Goal: Book appointment/travel/reservation

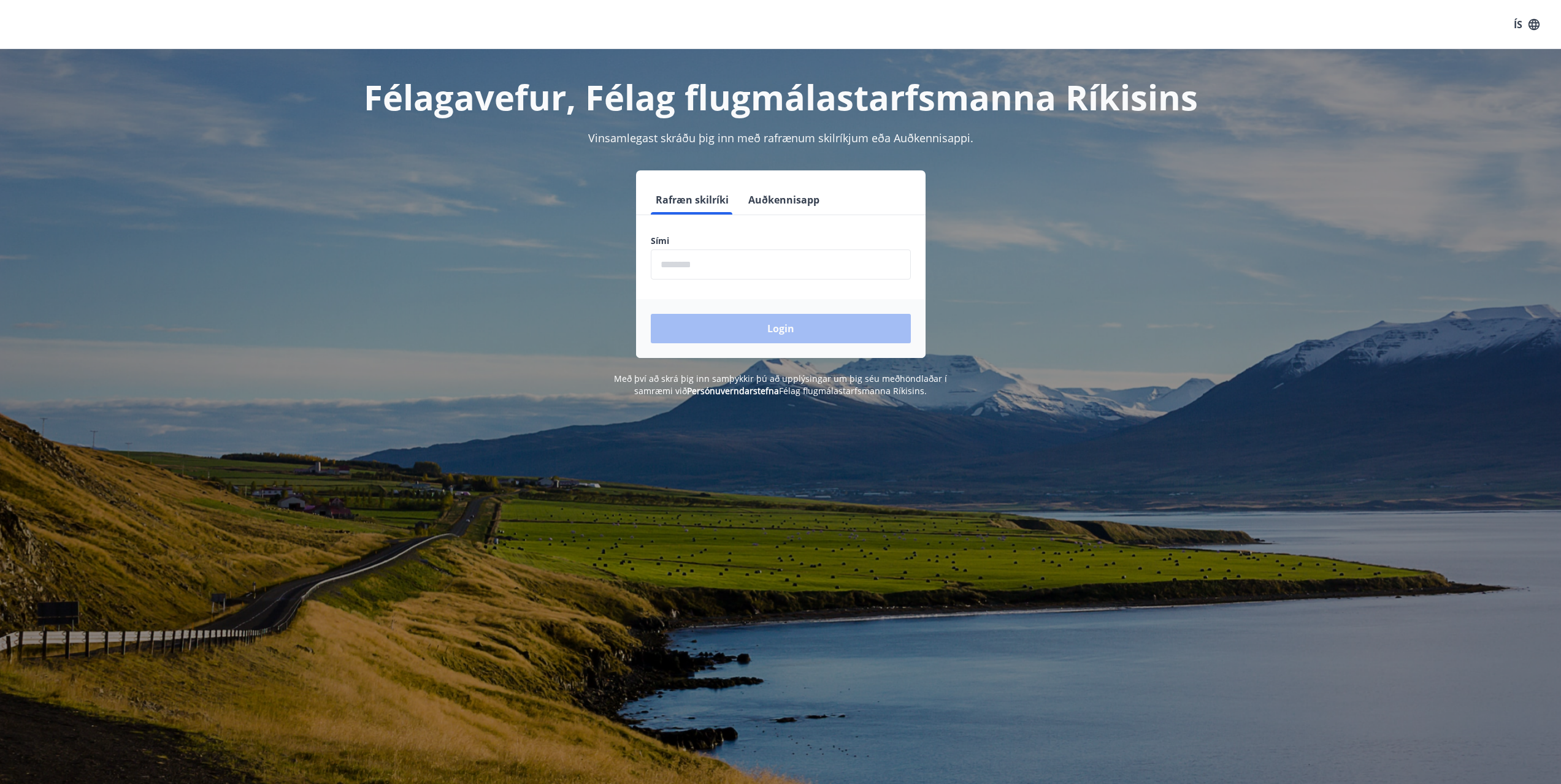
click at [718, 255] on input "phone" at bounding box center [781, 265] width 260 height 30
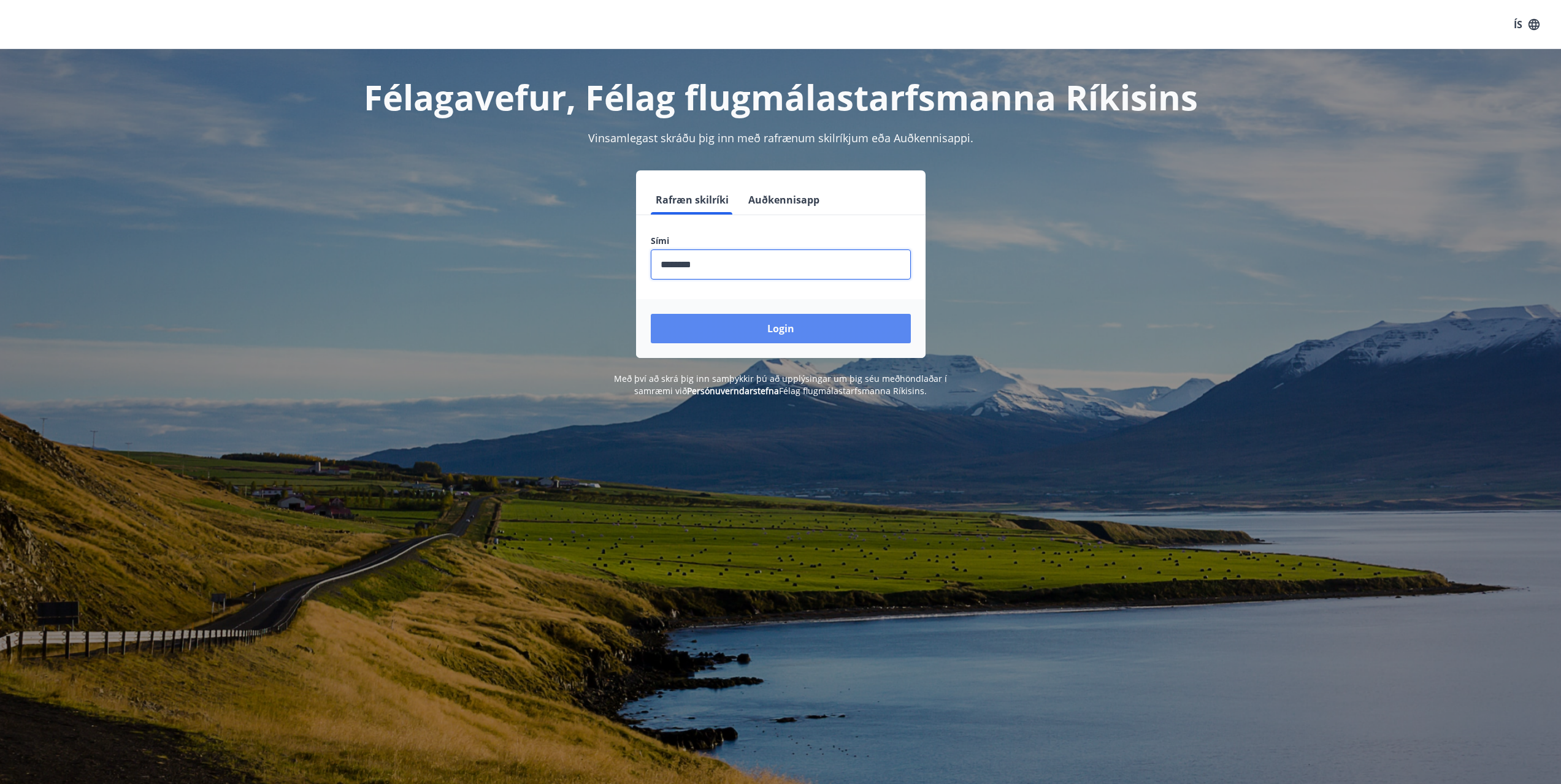
type input "********"
click at [850, 330] on button "Login" at bounding box center [781, 328] width 260 height 29
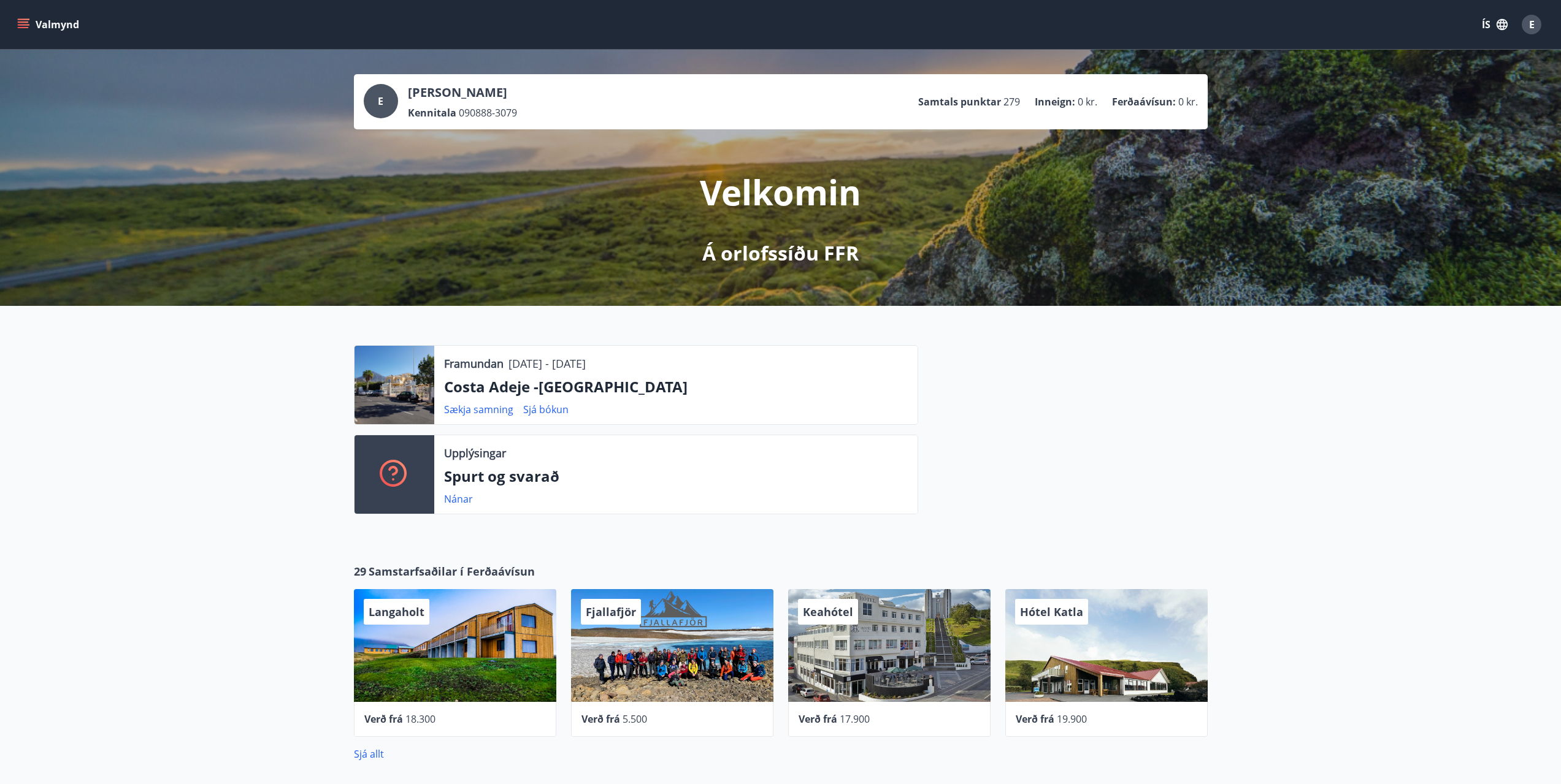
click at [32, 20] on button "Valmynd" at bounding box center [49, 24] width 69 height 22
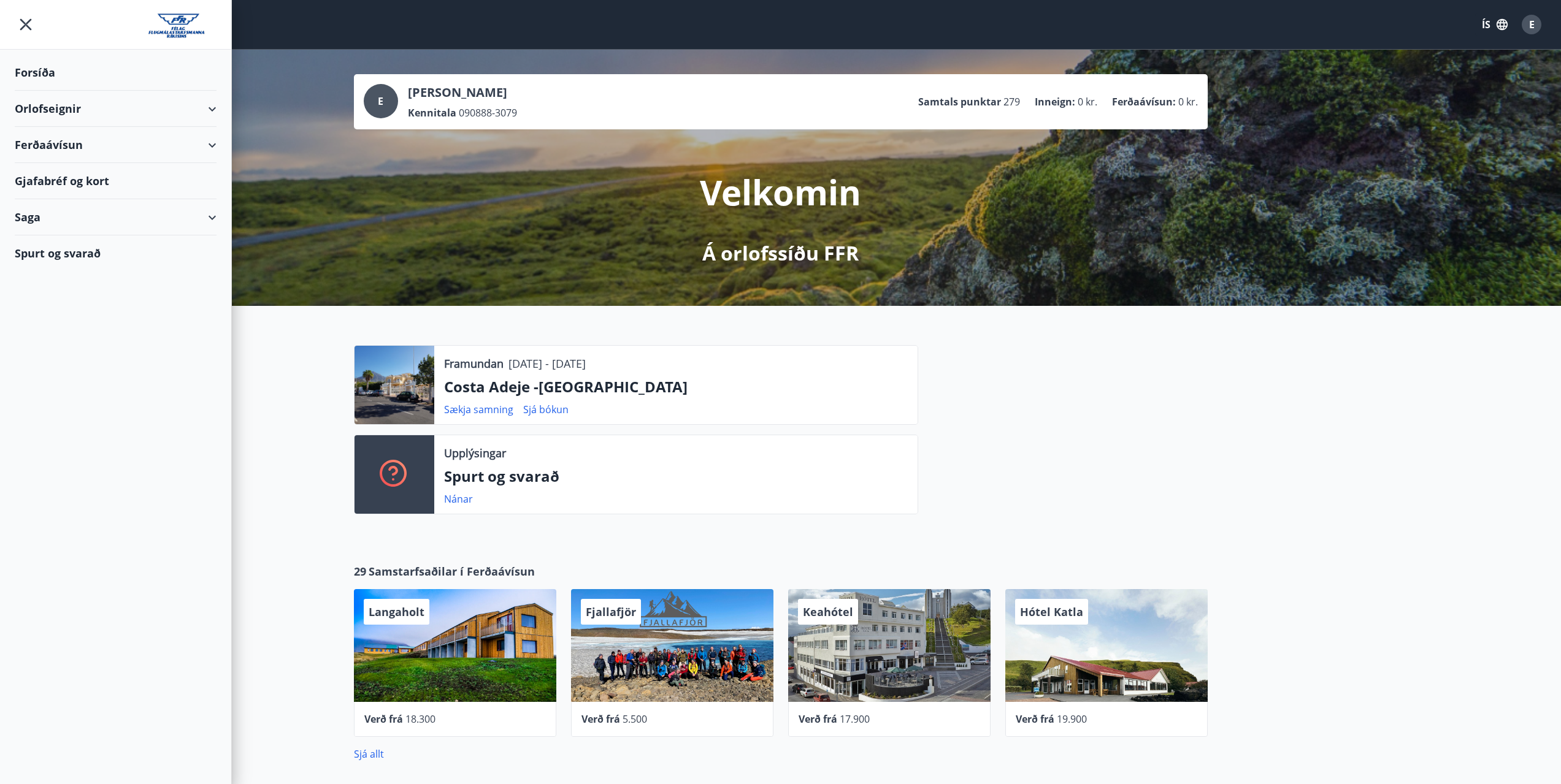
click at [211, 110] on div "Orlofseignir" at bounding box center [116, 108] width 202 height 36
click at [68, 141] on div "Framboð" at bounding box center [115, 140] width 182 height 25
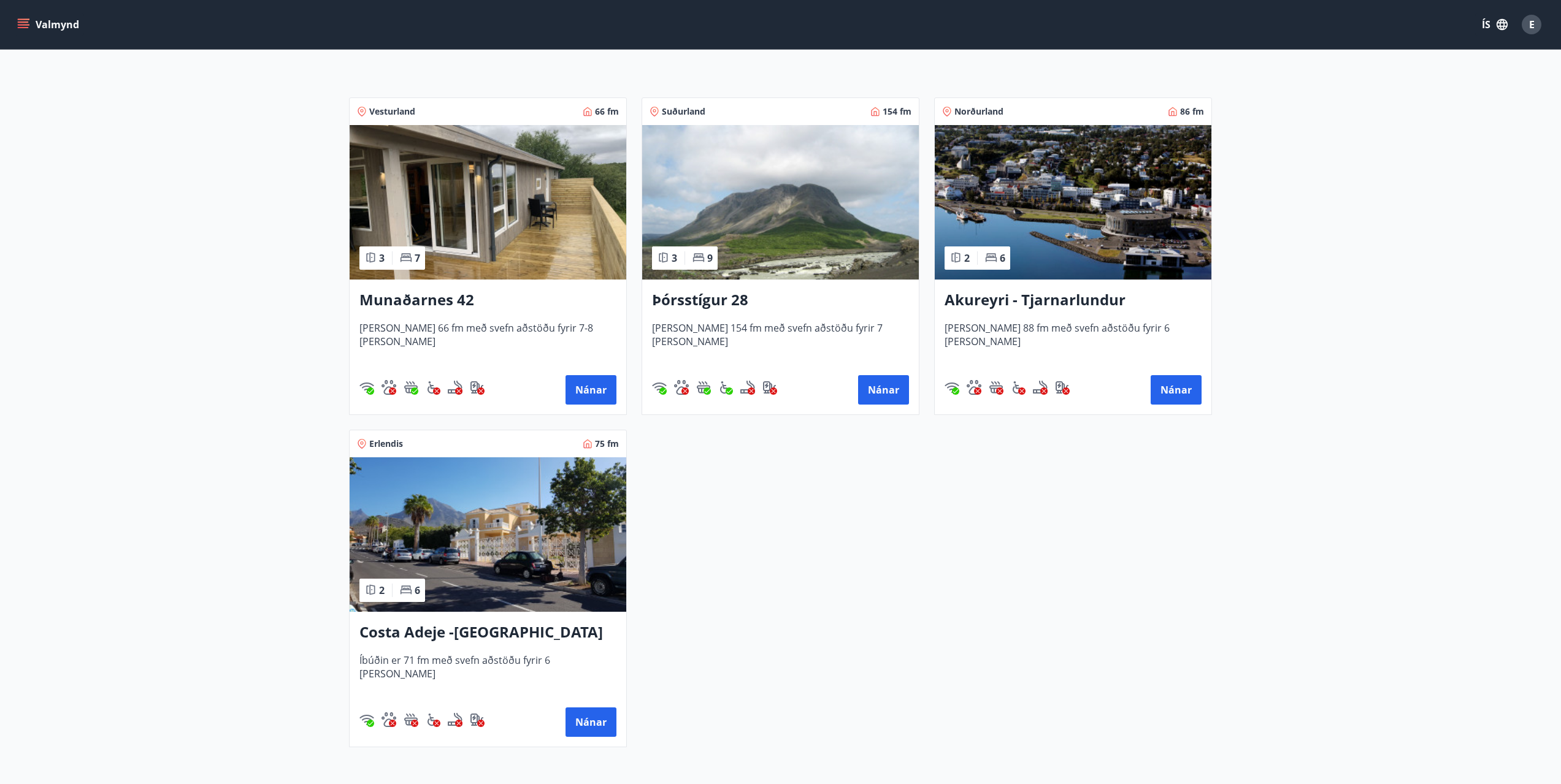
click at [795, 214] on img at bounding box center [780, 203] width 277 height 155
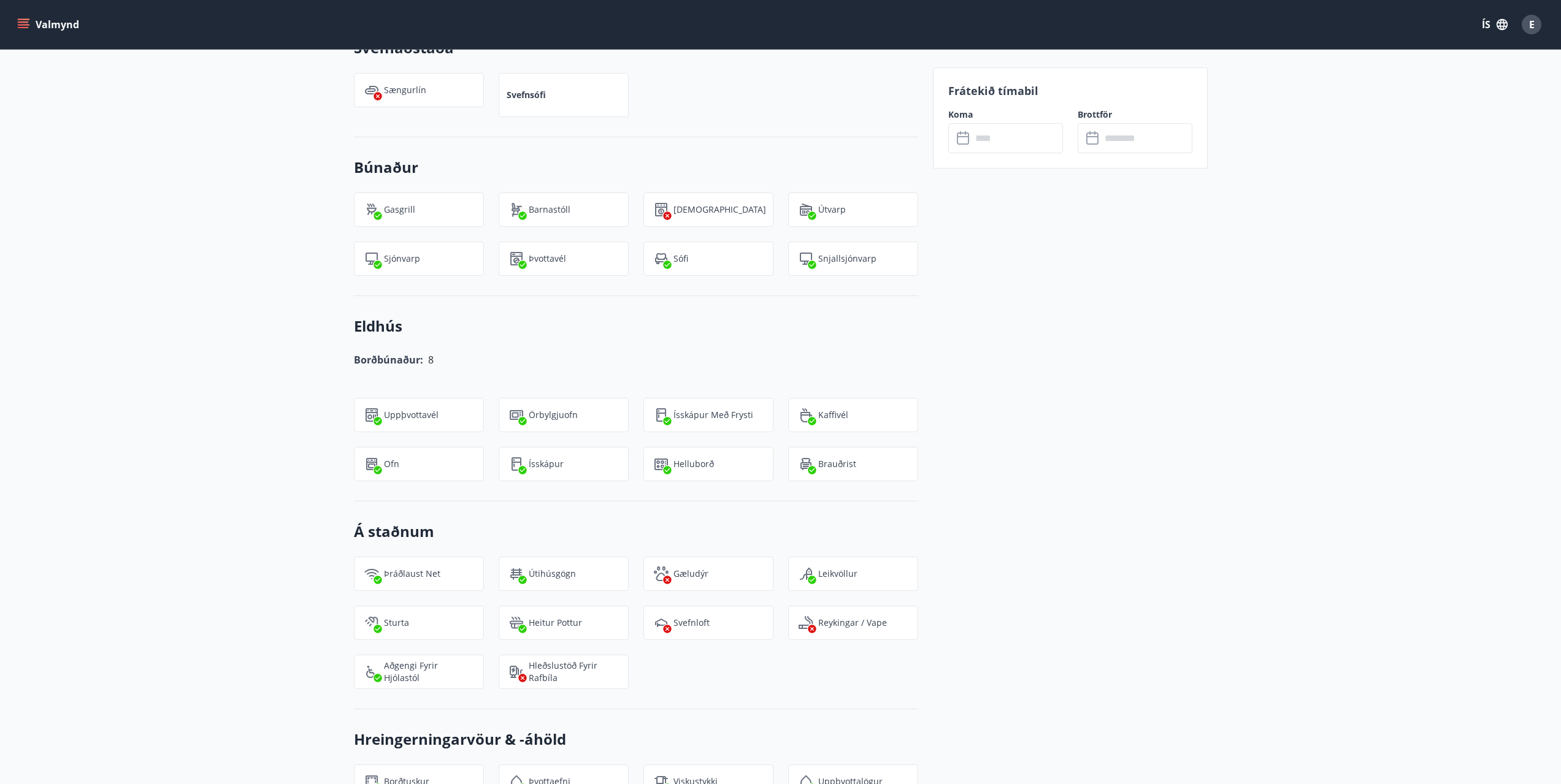
scroll to position [970, 0]
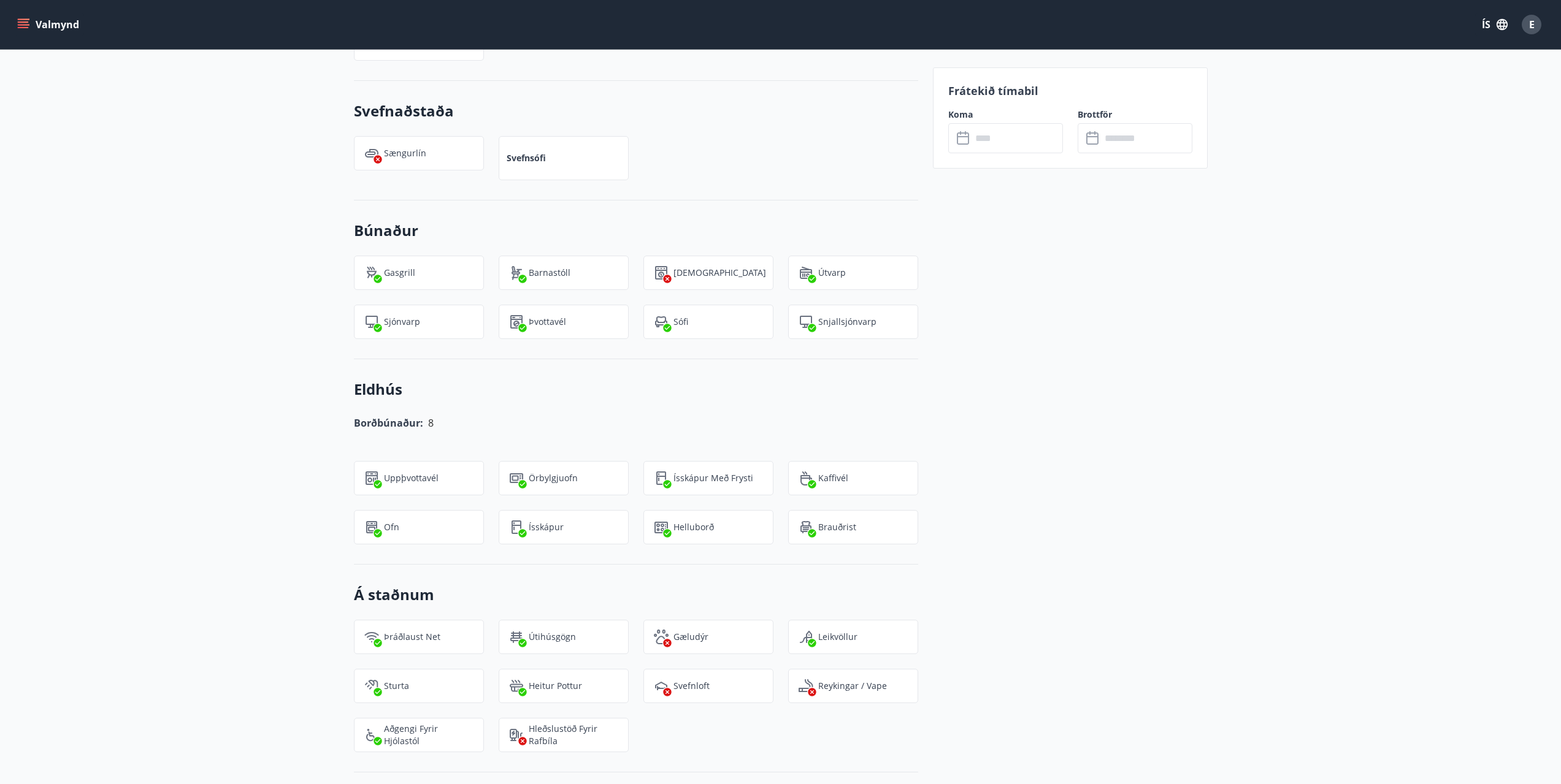
click at [998, 133] on input "text" at bounding box center [1016, 139] width 92 height 30
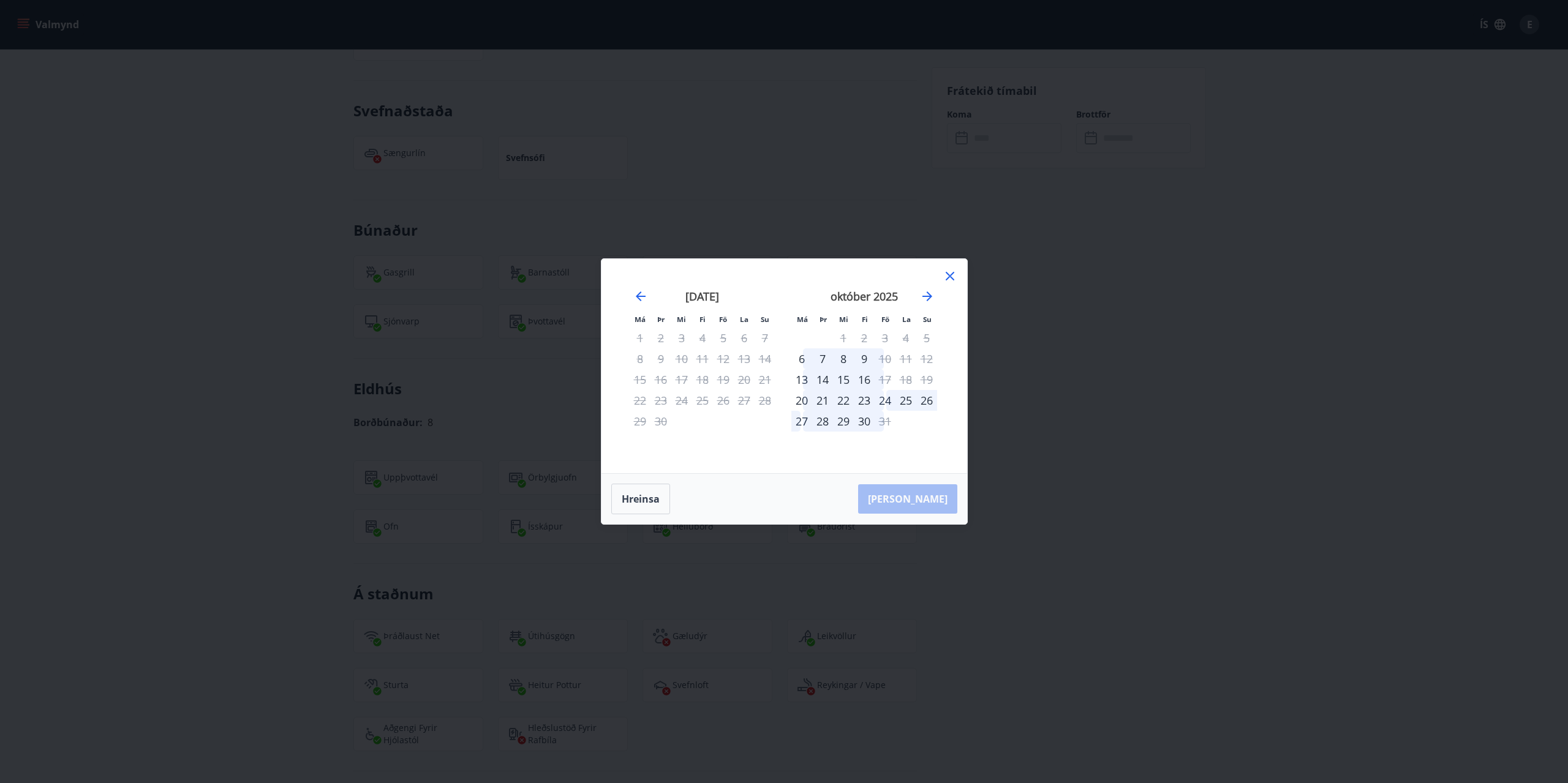
click at [866, 401] on div "23" at bounding box center [864, 400] width 21 height 21
click at [929, 403] on div "26" at bounding box center [926, 400] width 21 height 21
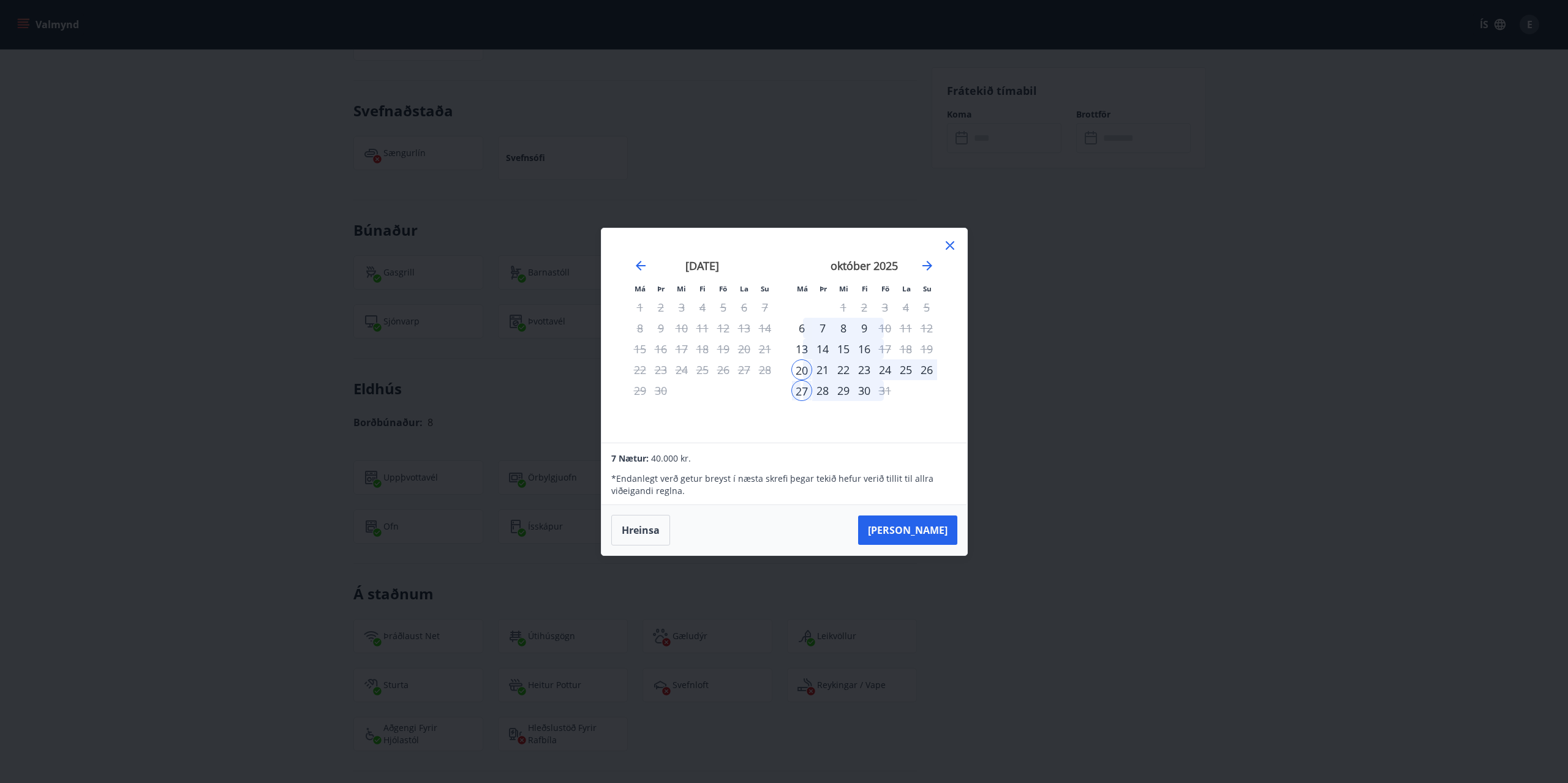
click at [867, 370] on div "23" at bounding box center [864, 369] width 21 height 21
click at [943, 246] on icon at bounding box center [950, 246] width 15 height 15
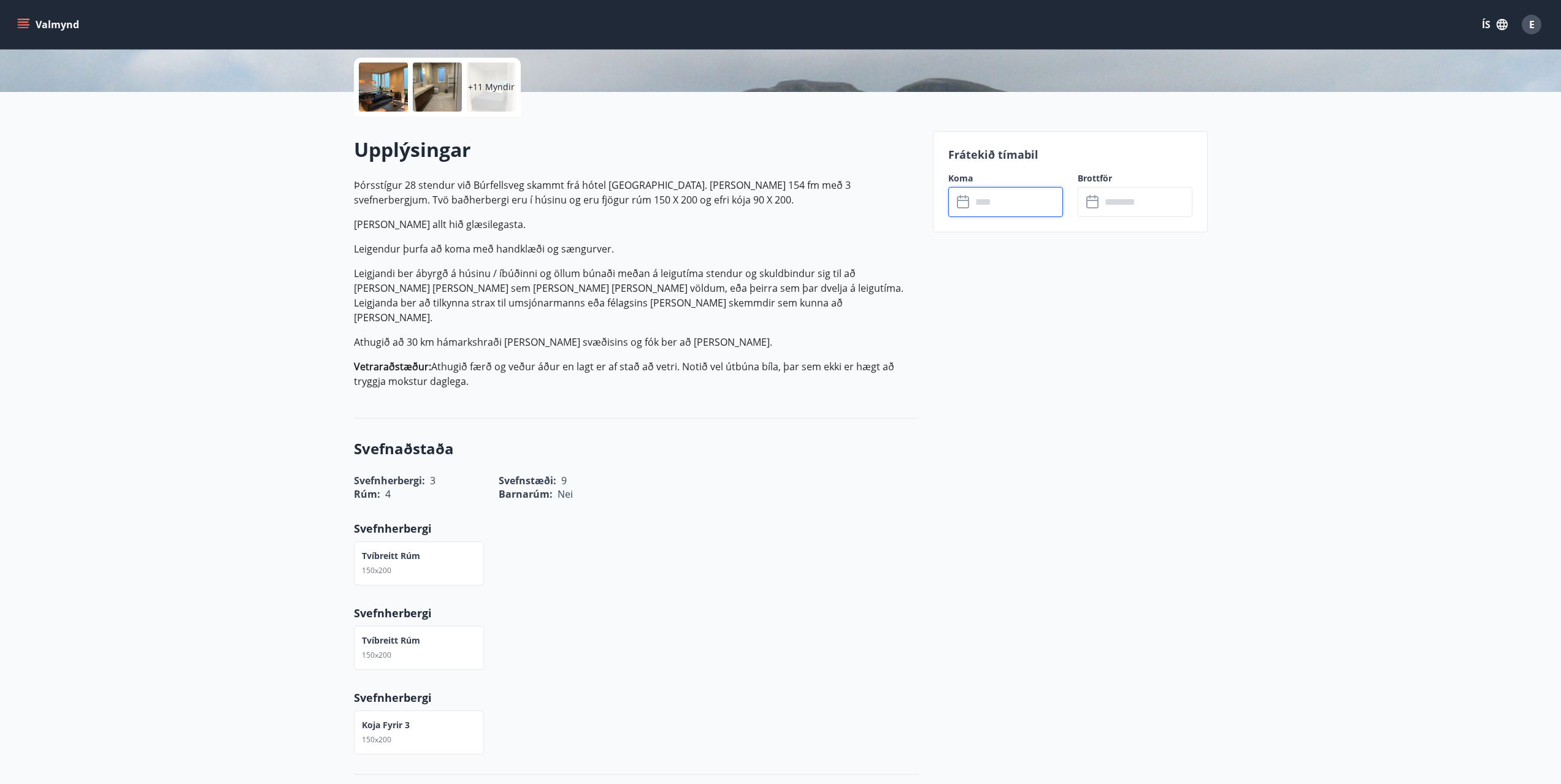
scroll to position [184, 0]
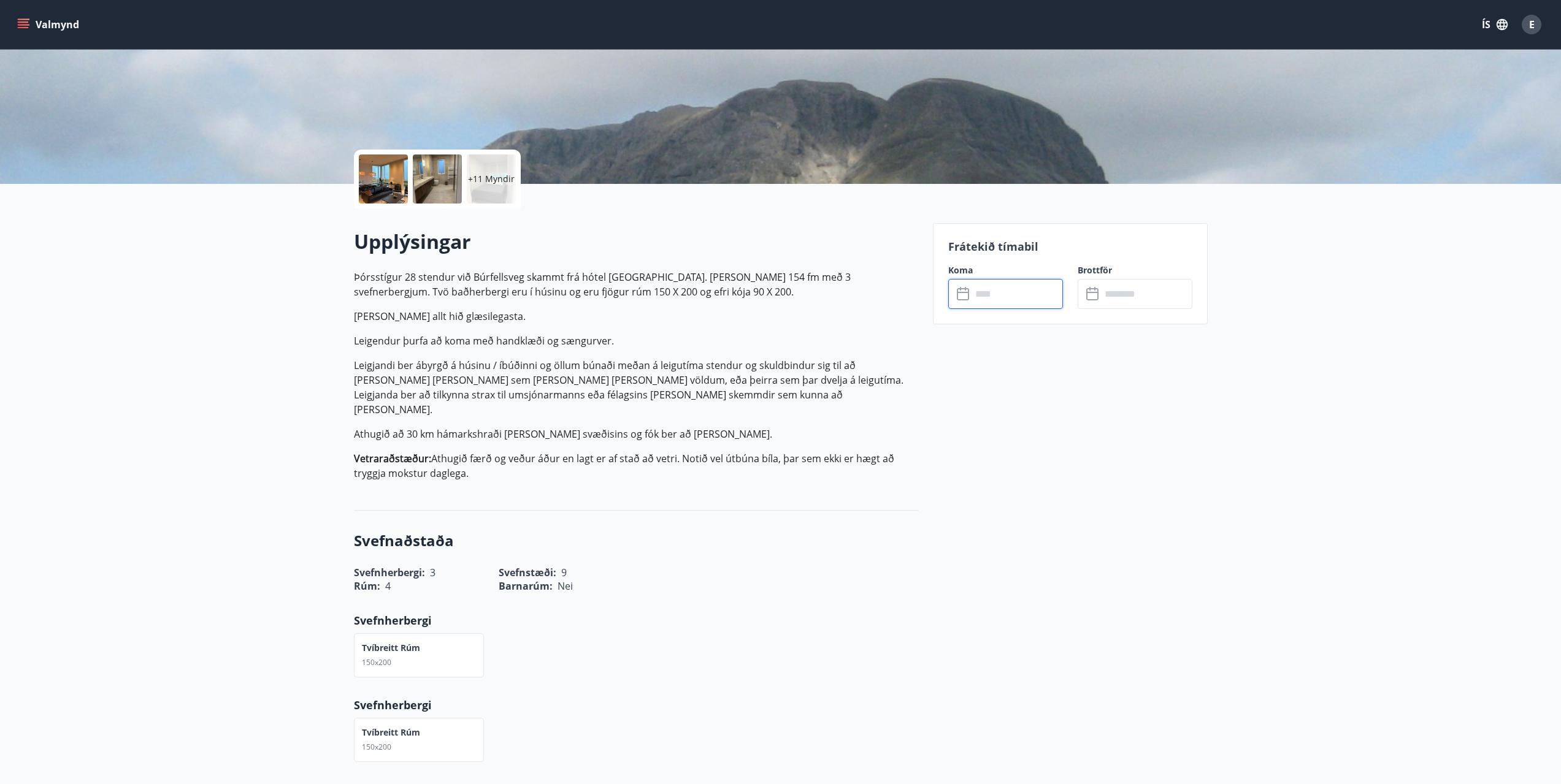
click at [993, 290] on input "text" at bounding box center [1016, 294] width 92 height 30
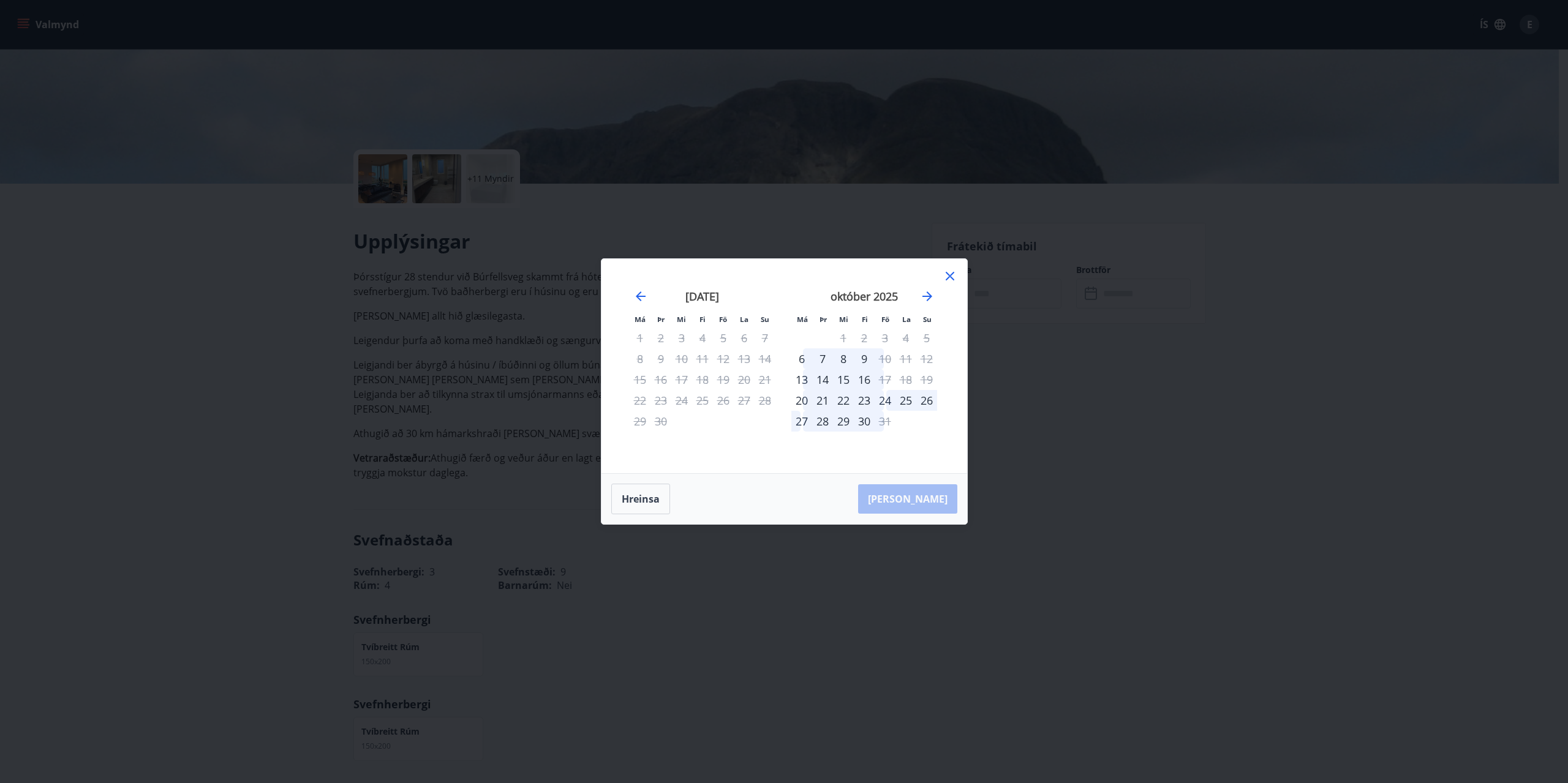
click at [888, 400] on div "24" at bounding box center [885, 400] width 21 height 21
click at [799, 419] on div "27" at bounding box center [802, 421] width 21 height 21
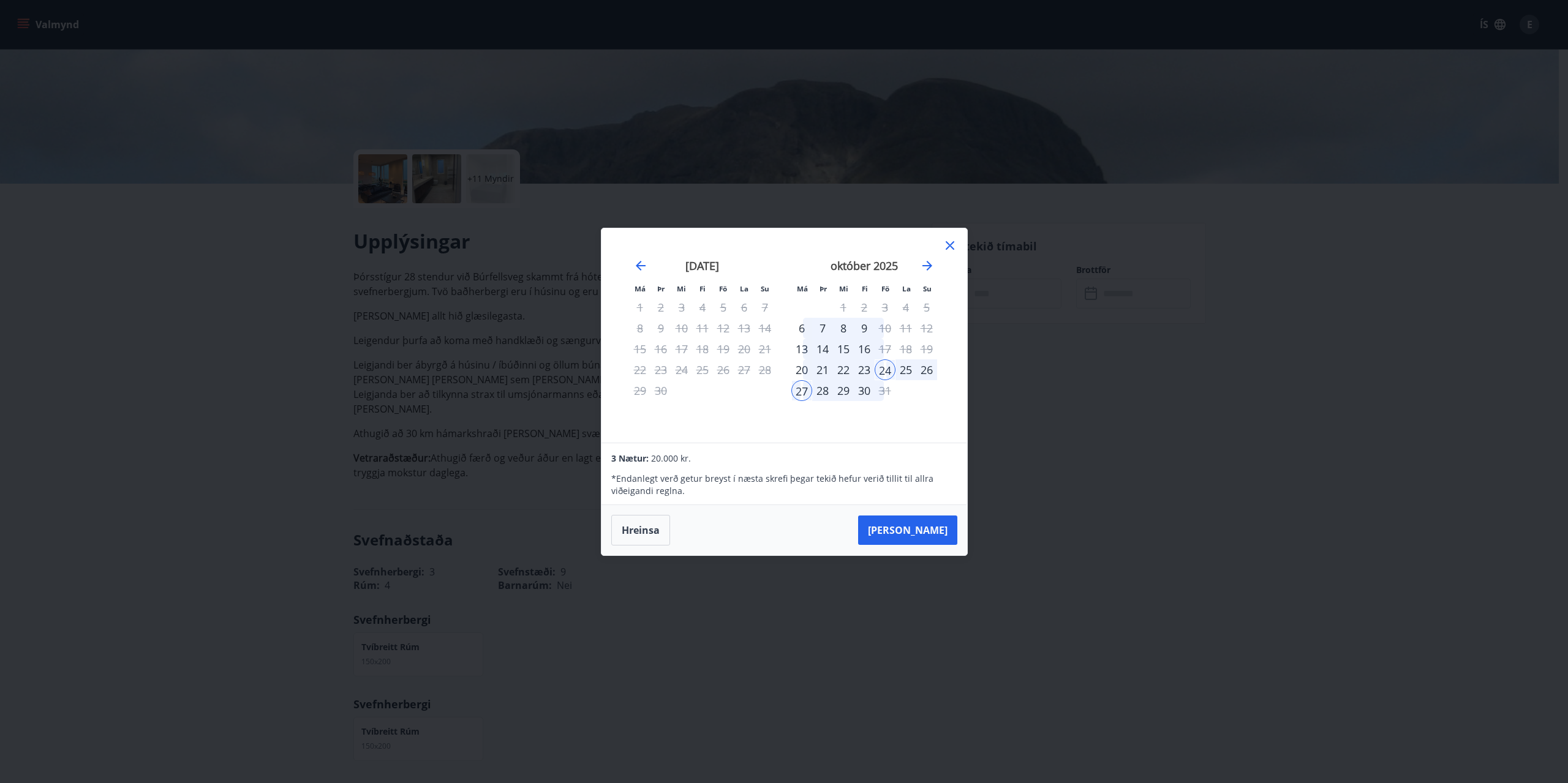
click at [928, 368] on div "26" at bounding box center [926, 369] width 21 height 21
click at [866, 371] on div "23" at bounding box center [864, 369] width 21 height 21
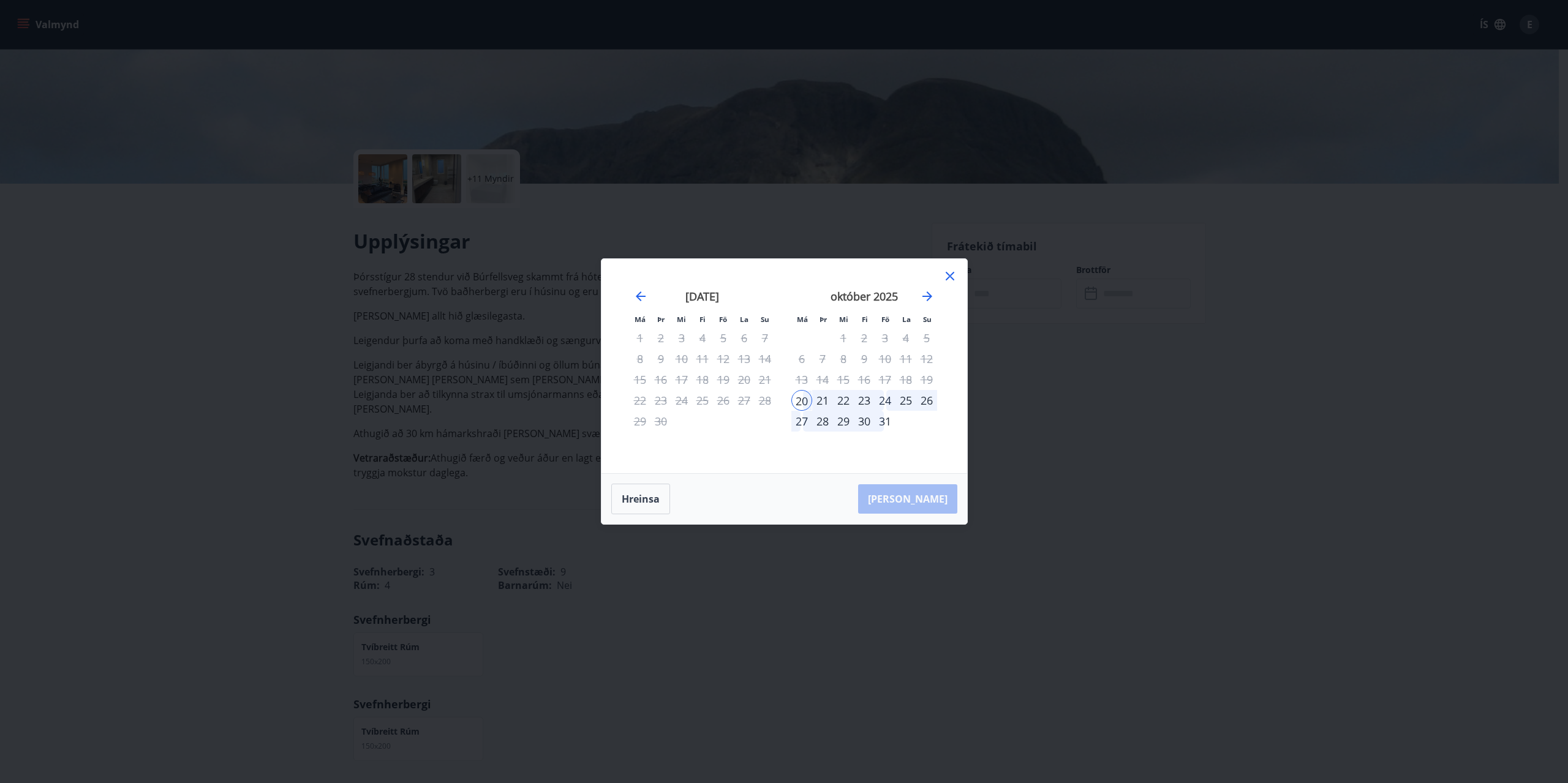
click at [863, 400] on div "23" at bounding box center [864, 400] width 21 height 21
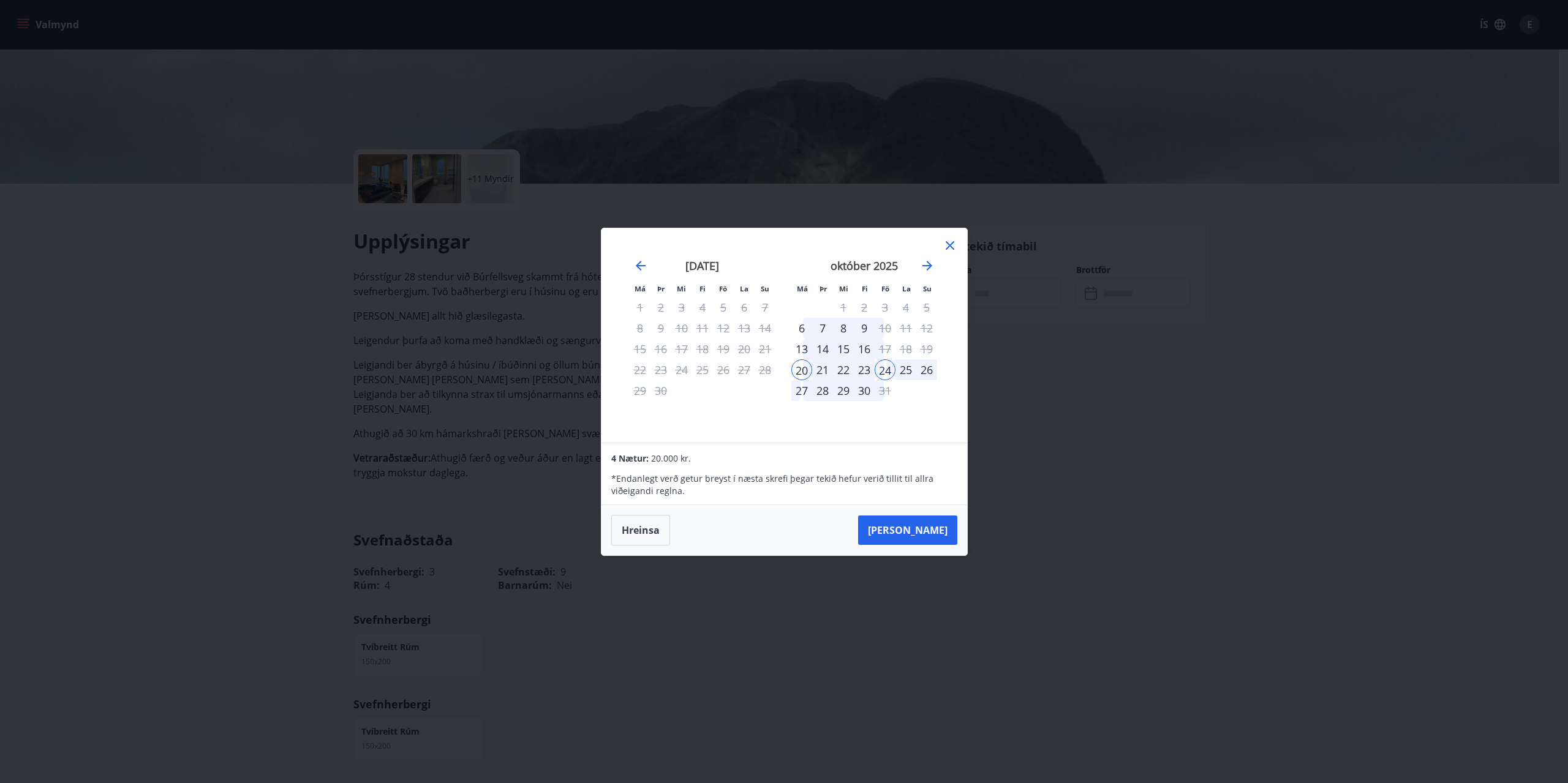
click at [865, 371] on div "23" at bounding box center [864, 369] width 21 height 21
click at [904, 371] on div "25" at bounding box center [906, 369] width 21 height 21
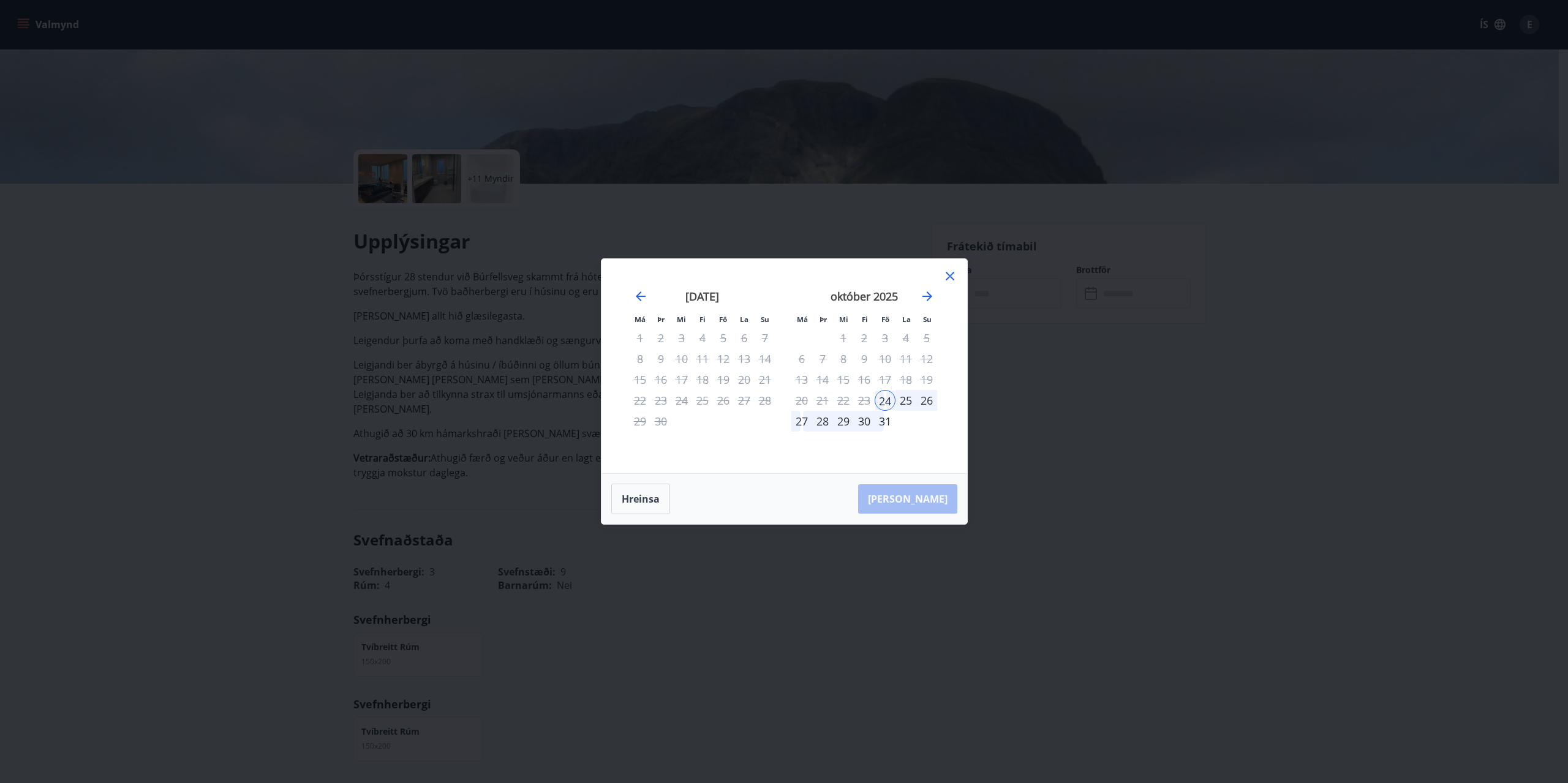
click at [926, 400] on div "26" at bounding box center [926, 400] width 21 height 21
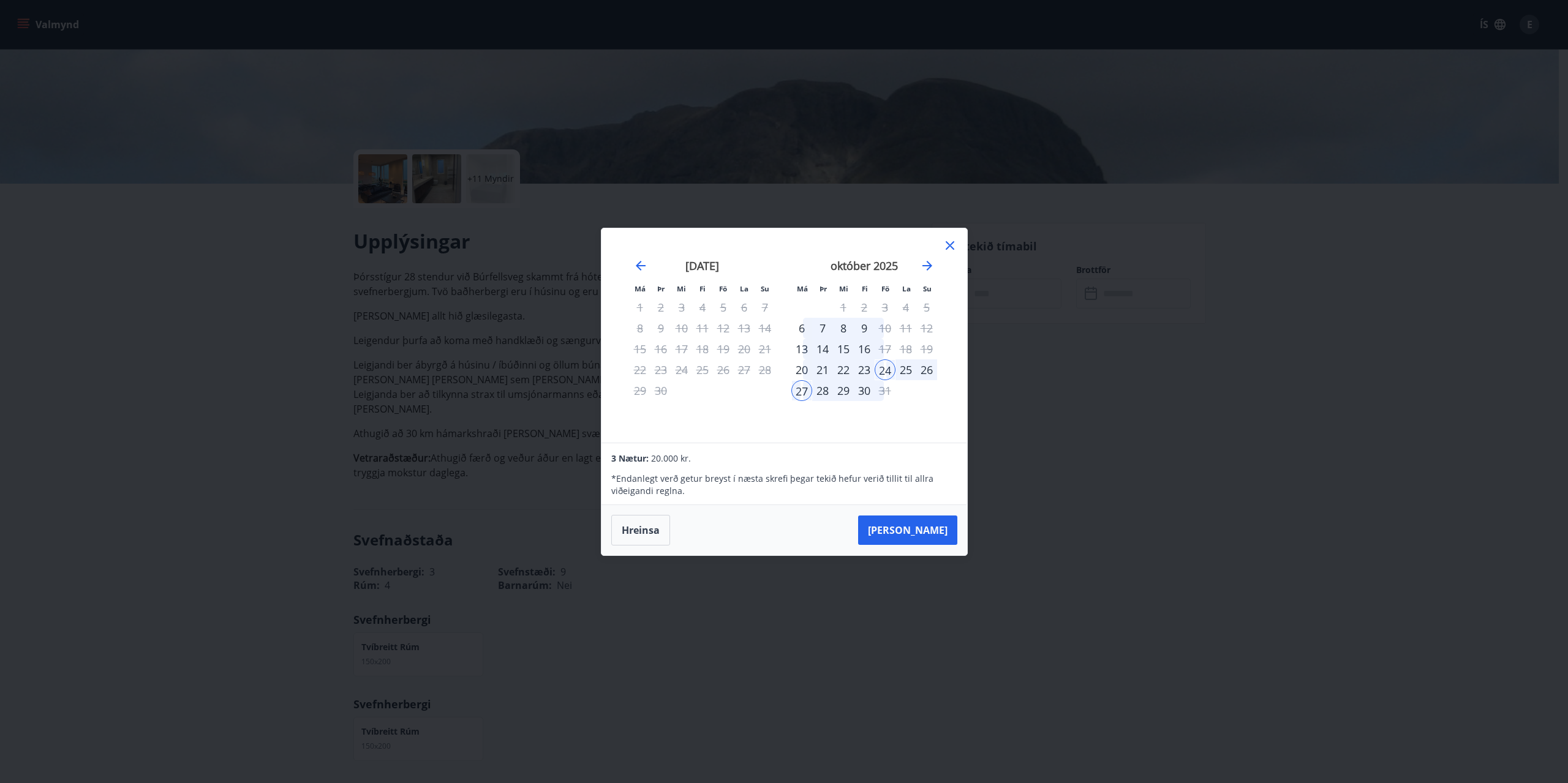
click at [863, 370] on div "23" at bounding box center [864, 369] width 21 height 21
click at [921, 367] on div "26" at bounding box center [926, 369] width 21 height 21
click at [946, 245] on icon at bounding box center [950, 246] width 15 height 15
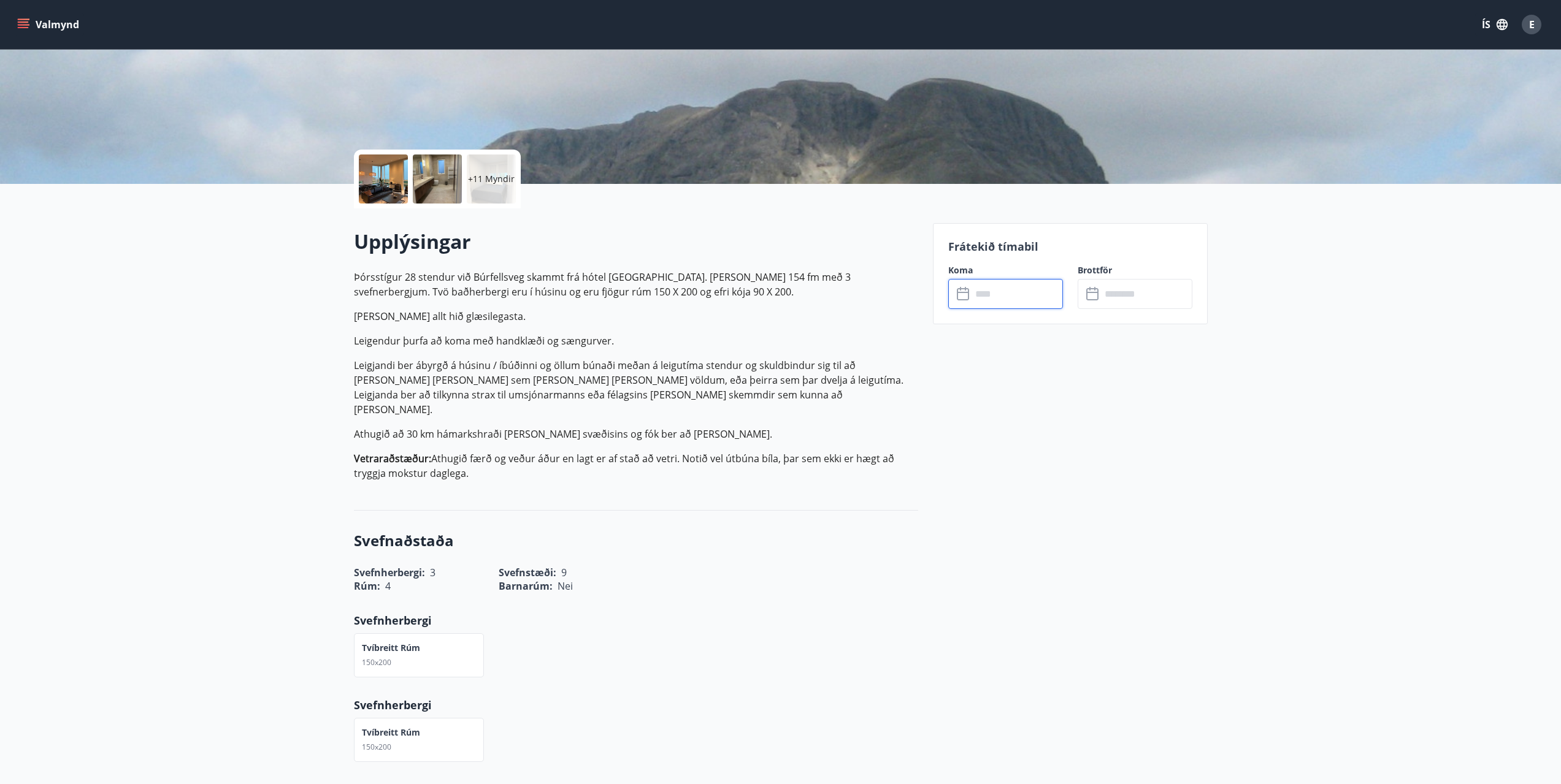
click at [994, 292] on input "text" at bounding box center [1016, 294] width 92 height 30
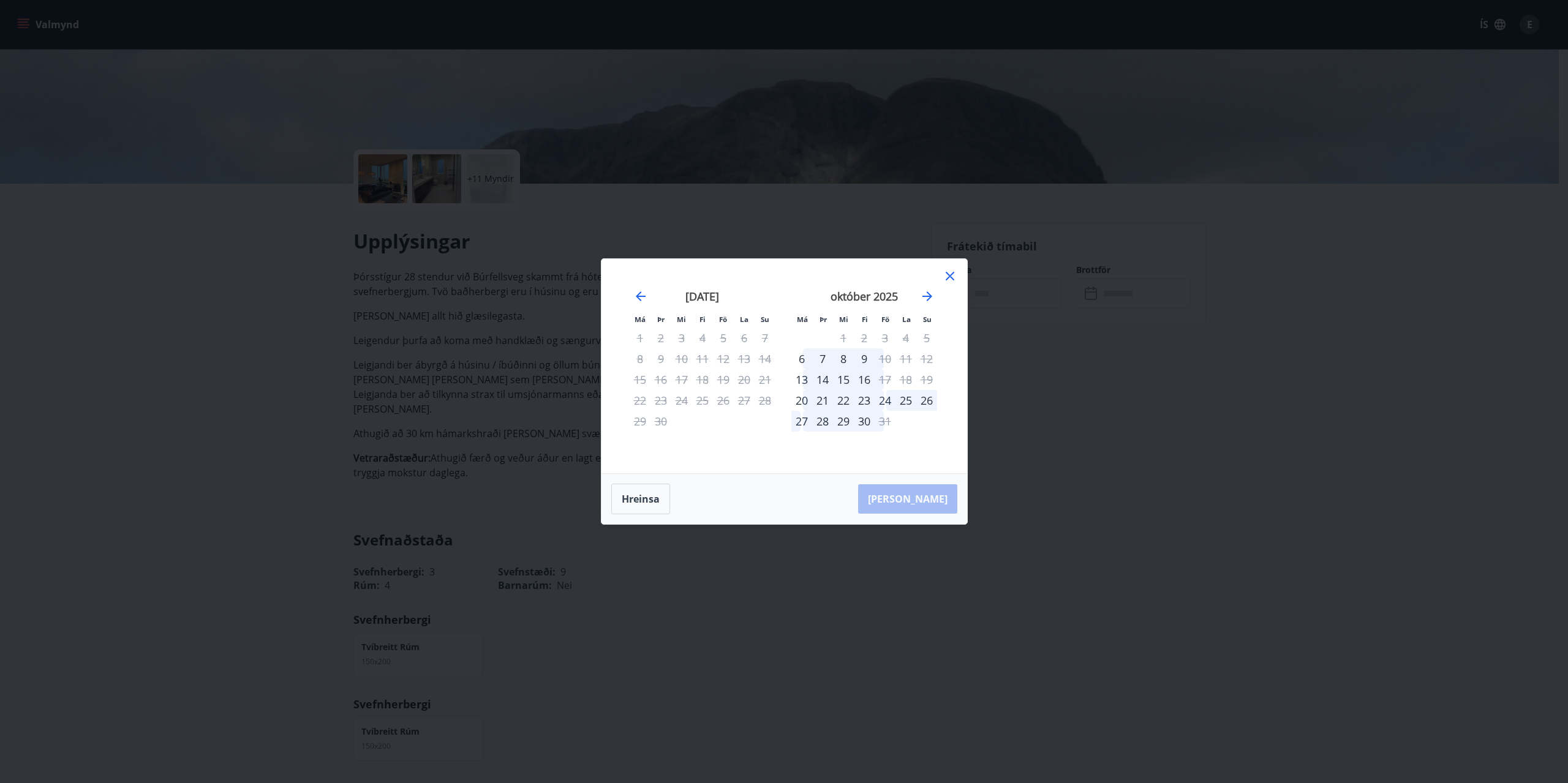
click at [885, 402] on div "24" at bounding box center [885, 400] width 21 height 21
click at [802, 420] on div "27" at bounding box center [802, 421] width 21 height 21
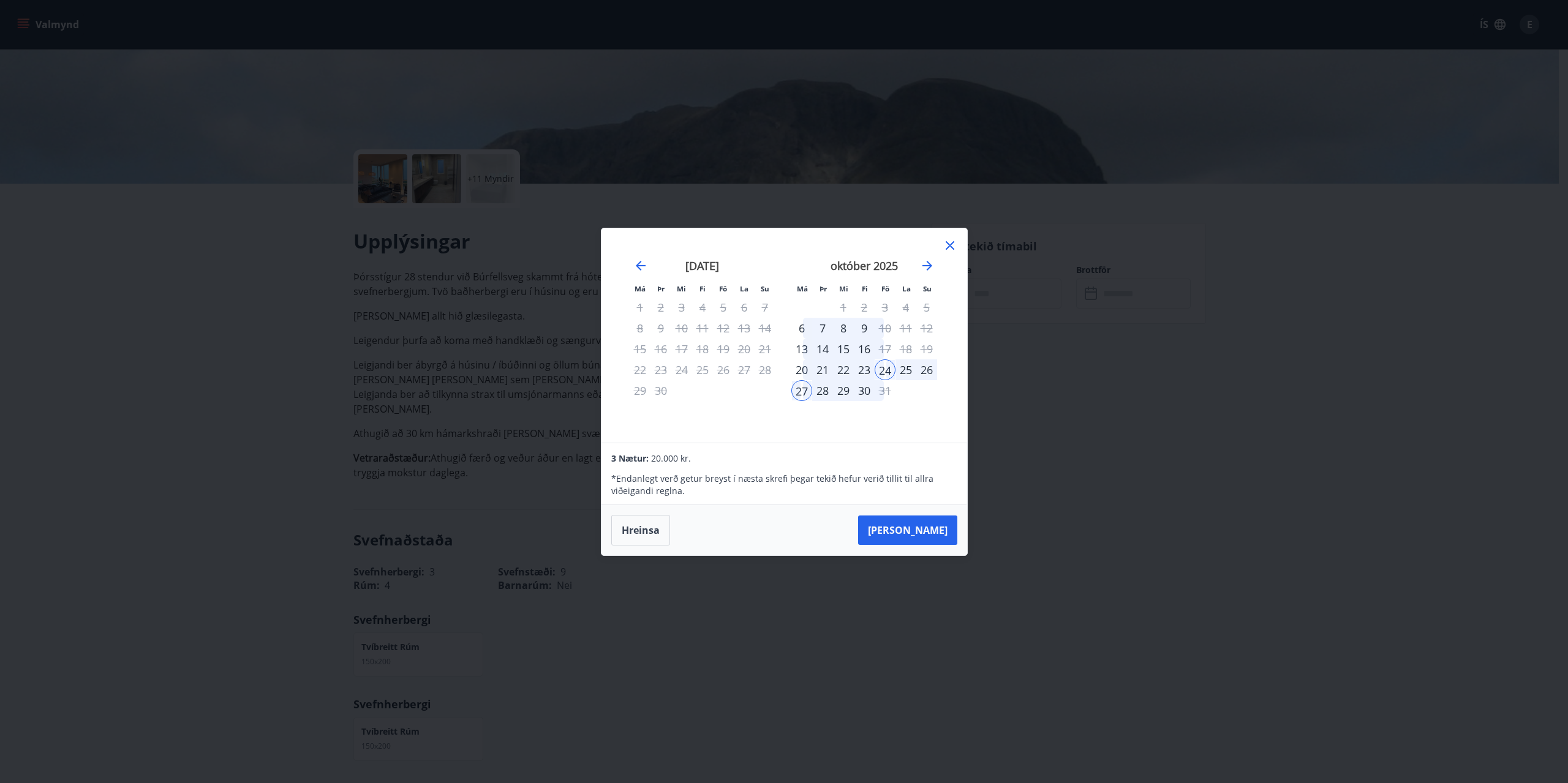
click at [926, 364] on div "26" at bounding box center [926, 369] width 21 height 21
click at [926, 367] on div "26" at bounding box center [926, 369] width 21 height 21
click at [889, 368] on div "24" at bounding box center [885, 369] width 21 height 21
click at [924, 370] on div "26" at bounding box center [926, 369] width 21 height 21
click at [905, 370] on div "25" at bounding box center [906, 369] width 21 height 21
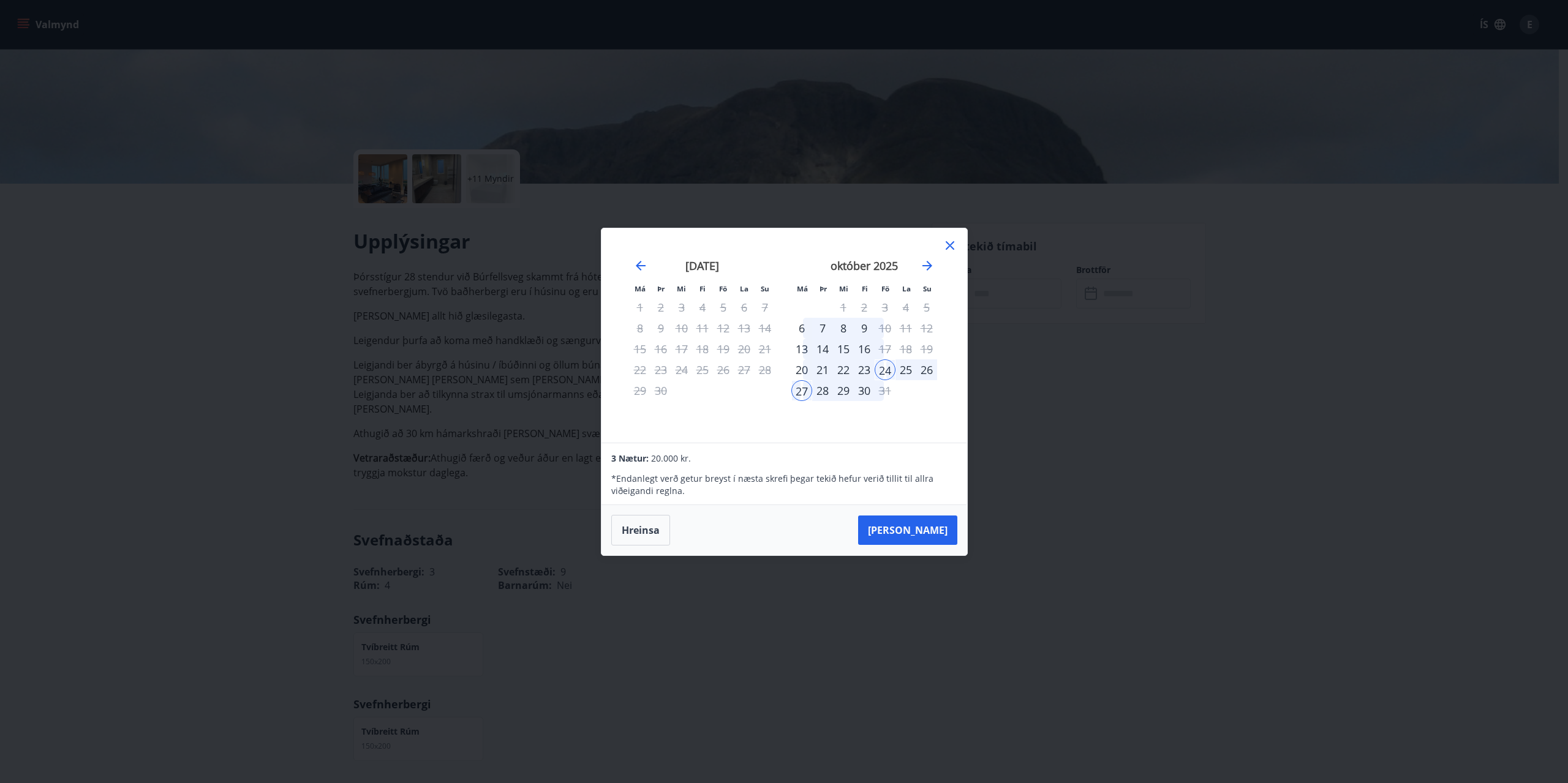
click at [926, 368] on div "26" at bounding box center [926, 369] width 21 height 21
click at [868, 370] on div "23" at bounding box center [864, 369] width 21 height 21
click at [888, 370] on div "24" at bounding box center [885, 369] width 21 height 21
click at [922, 367] on div "26" at bounding box center [926, 369] width 21 height 21
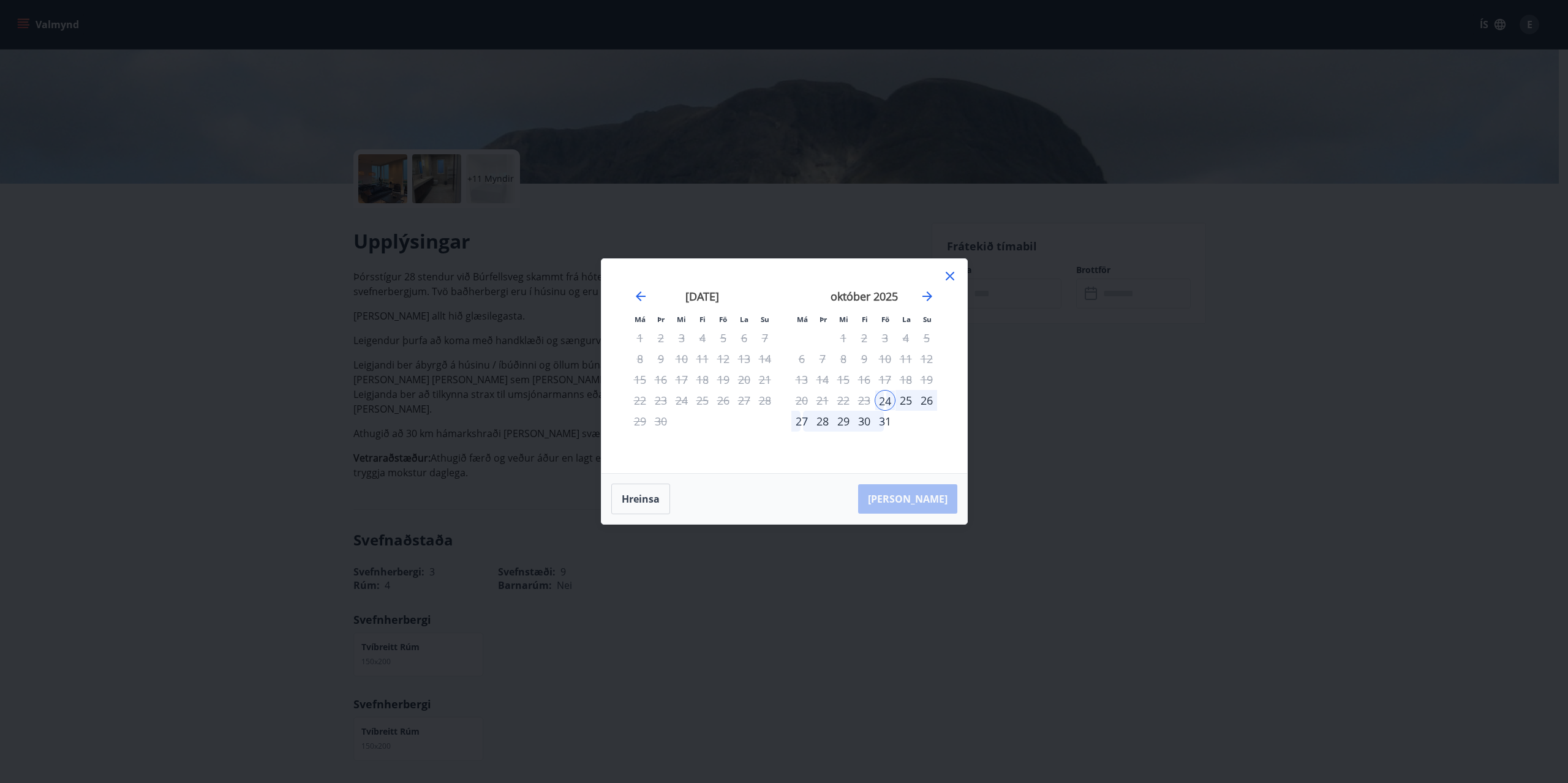
click at [930, 399] on div "26" at bounding box center [926, 400] width 21 height 21
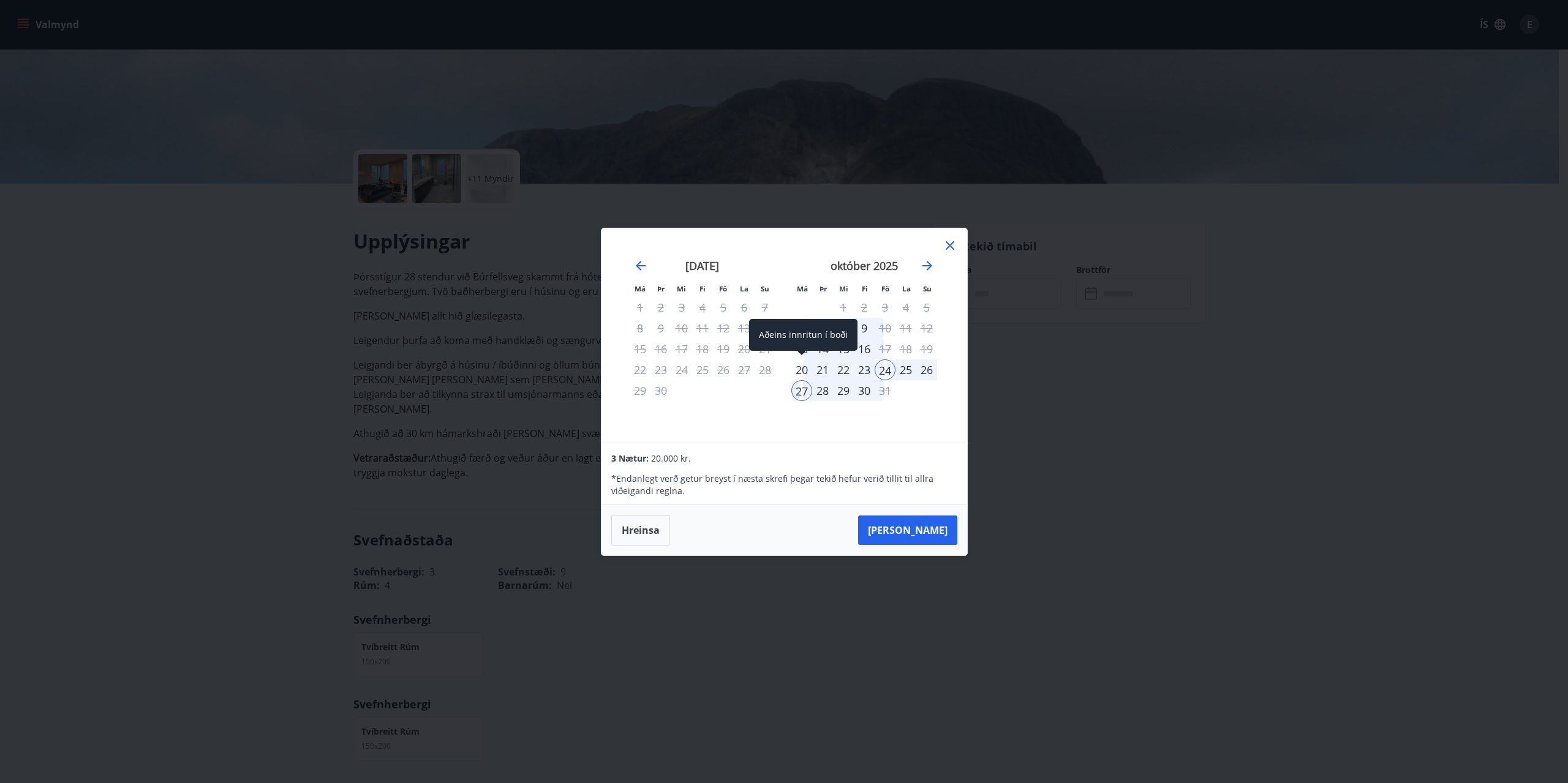
click at [808, 368] on div "20" at bounding box center [802, 369] width 21 height 21
click at [927, 370] on div "26" at bounding box center [926, 369] width 21 height 21
click at [801, 389] on div "27" at bounding box center [802, 391] width 21 height 21
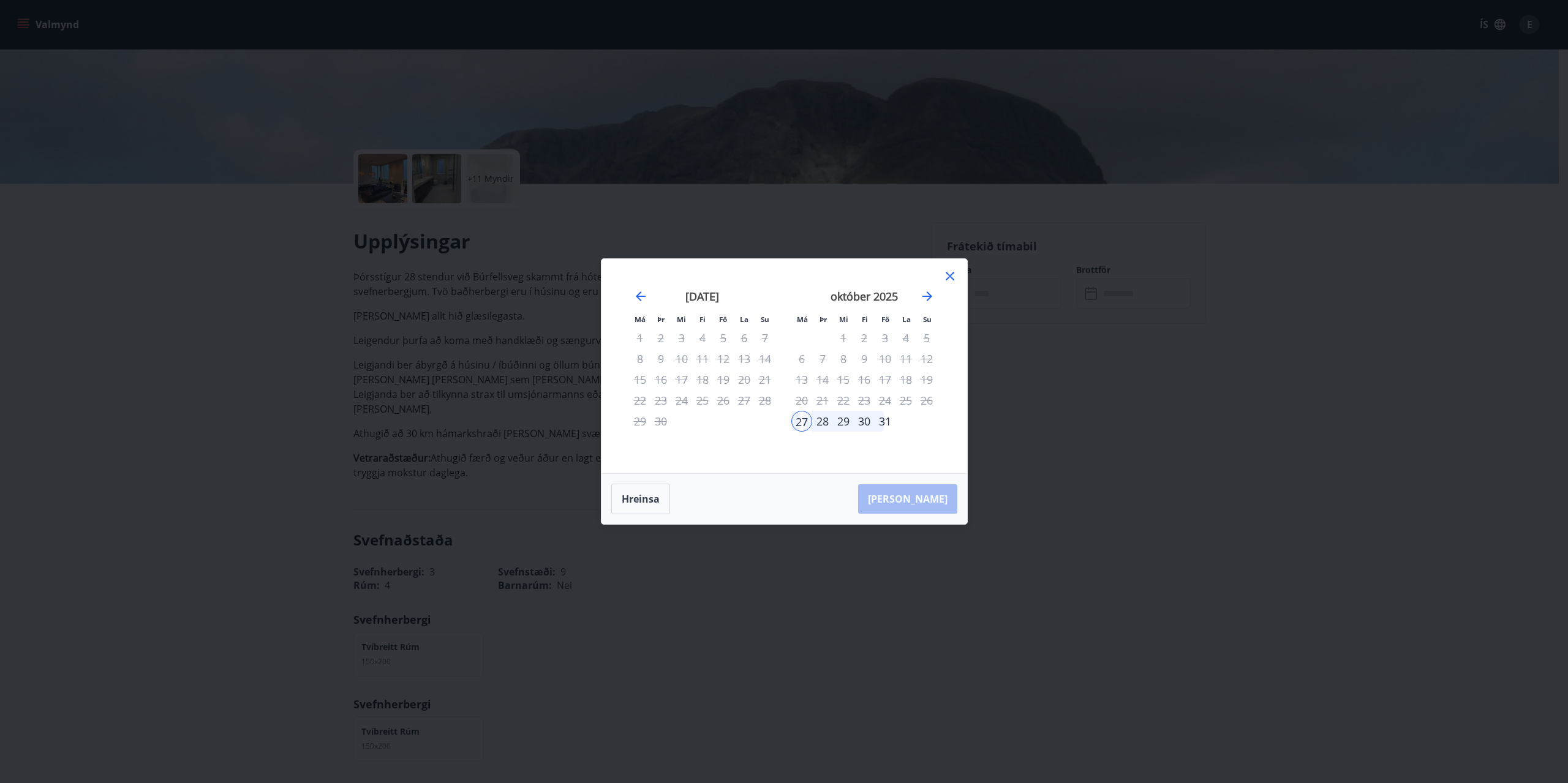
click at [952, 278] on icon at bounding box center [949, 276] width 8 height 8
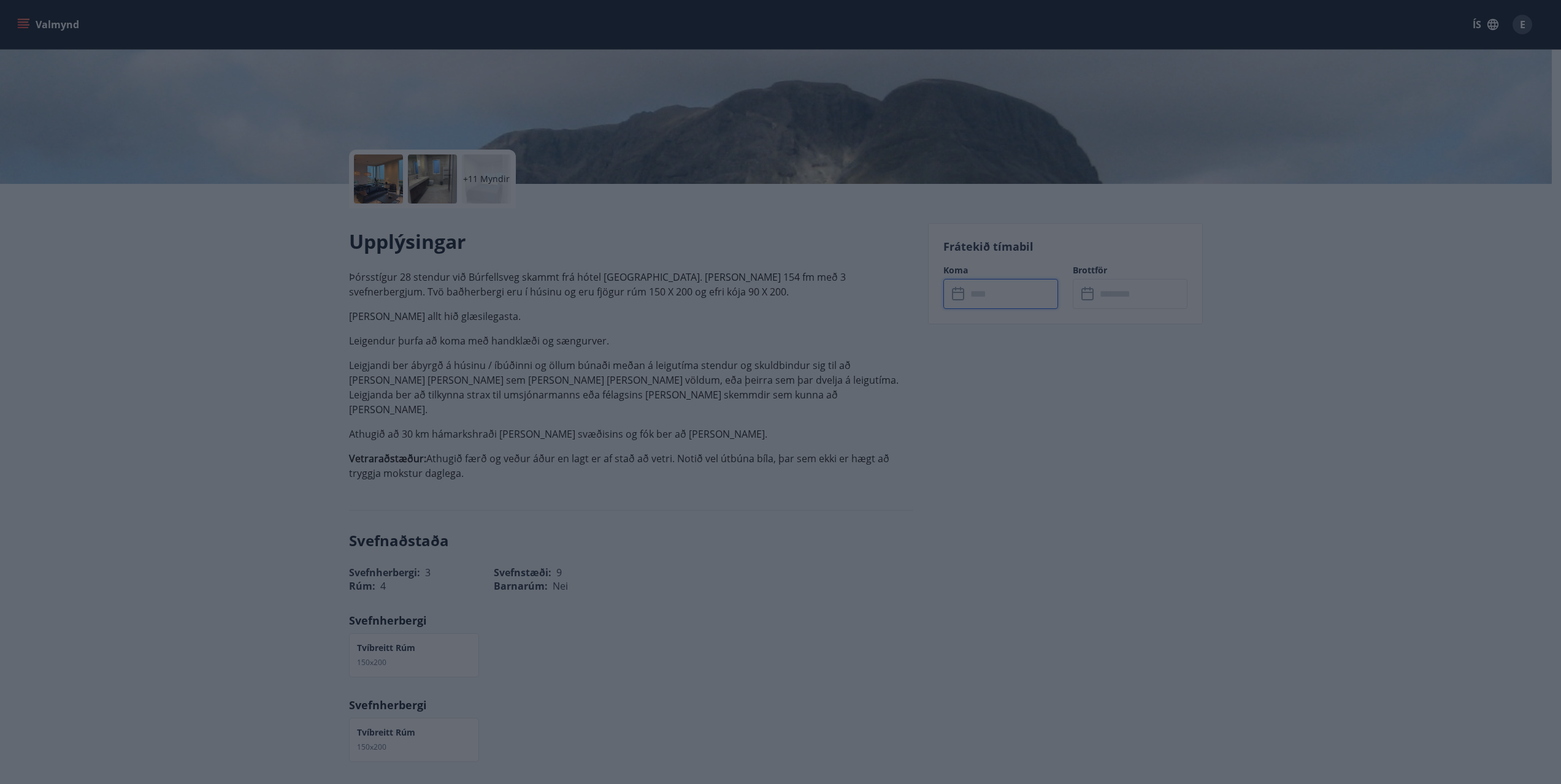
click at [984, 298] on input "text" at bounding box center [1012, 294] width 92 height 30
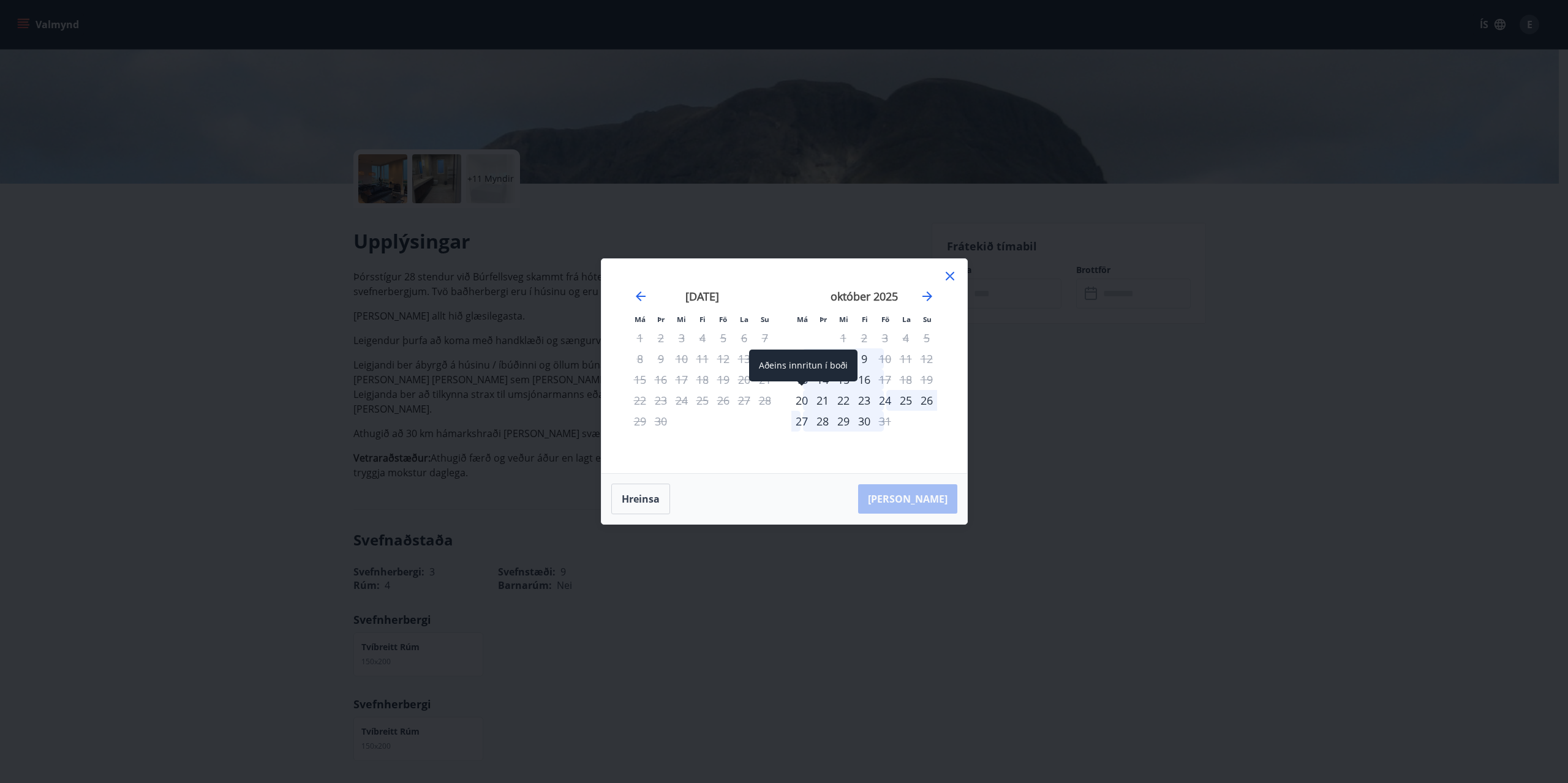
click at [802, 400] on div "20" at bounding box center [802, 400] width 21 height 21
click at [926, 401] on div "26" at bounding box center [926, 400] width 21 height 21
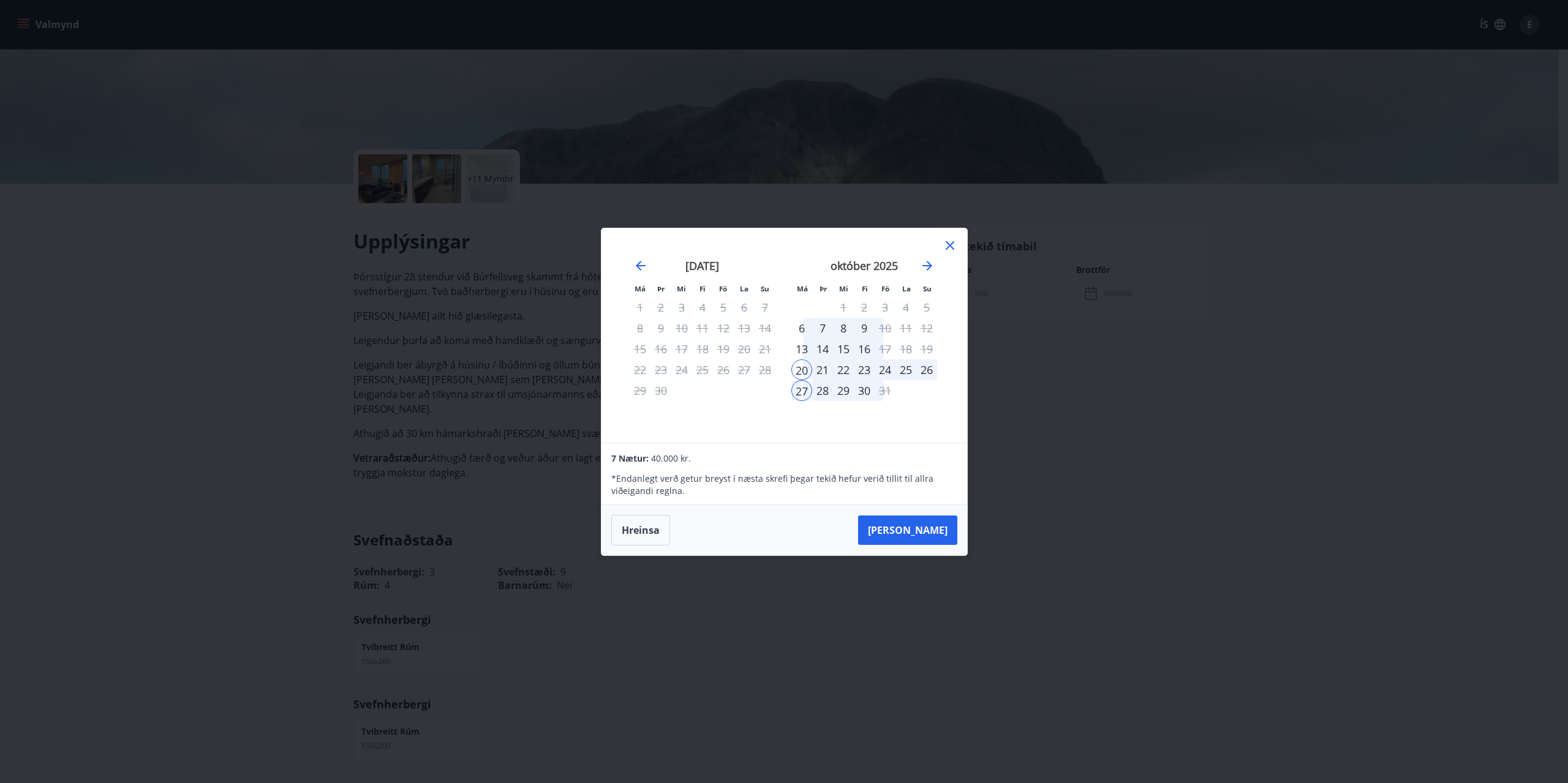
click at [863, 370] on div "23" at bounding box center [864, 369] width 21 height 21
click at [926, 365] on div "26" at bounding box center [926, 369] width 21 height 21
click at [883, 370] on div "24" at bounding box center [885, 369] width 21 height 21
click at [862, 370] on div "23" at bounding box center [864, 369] width 21 height 21
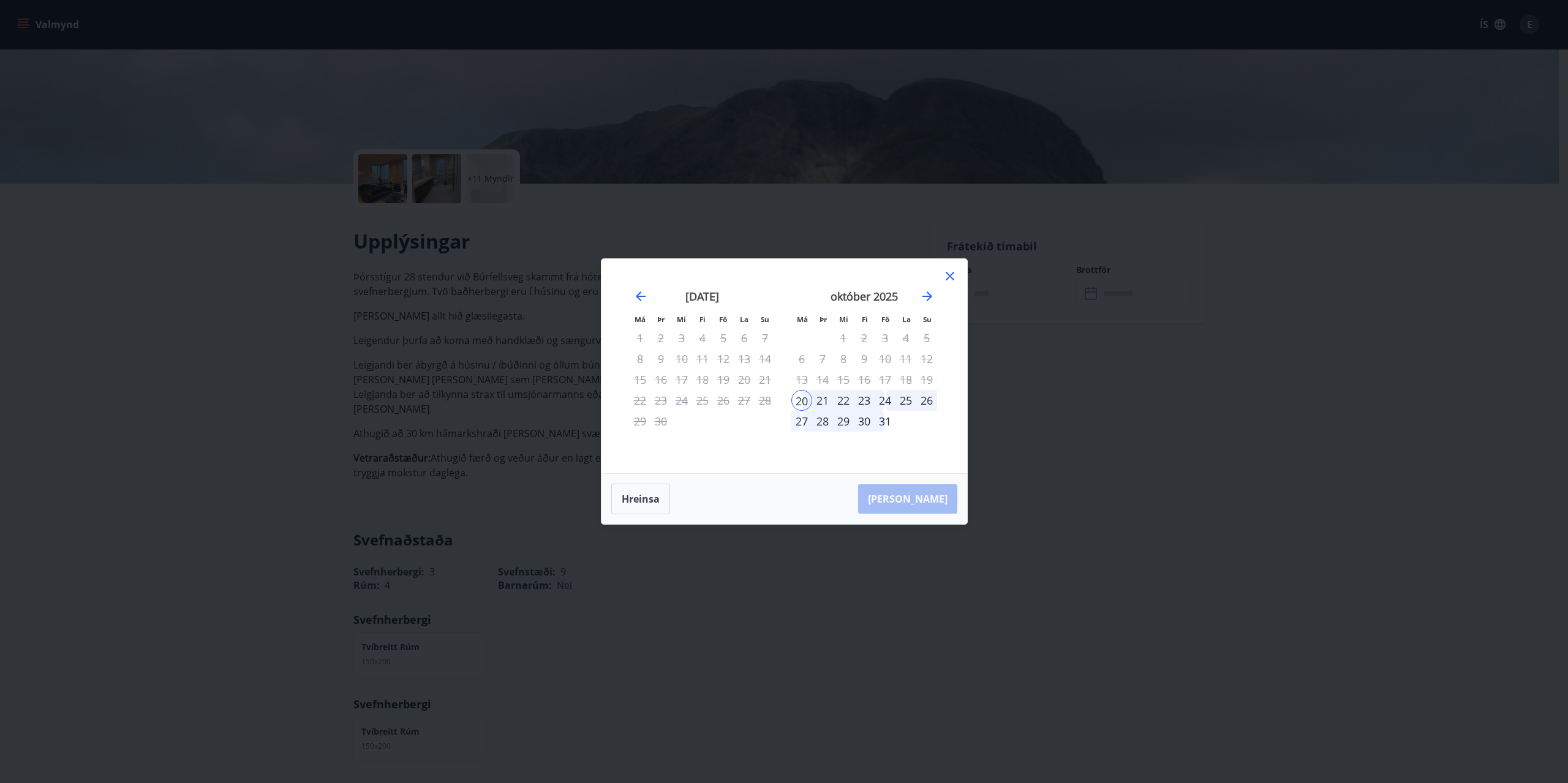
click at [869, 400] on div "23" at bounding box center [864, 400] width 21 height 21
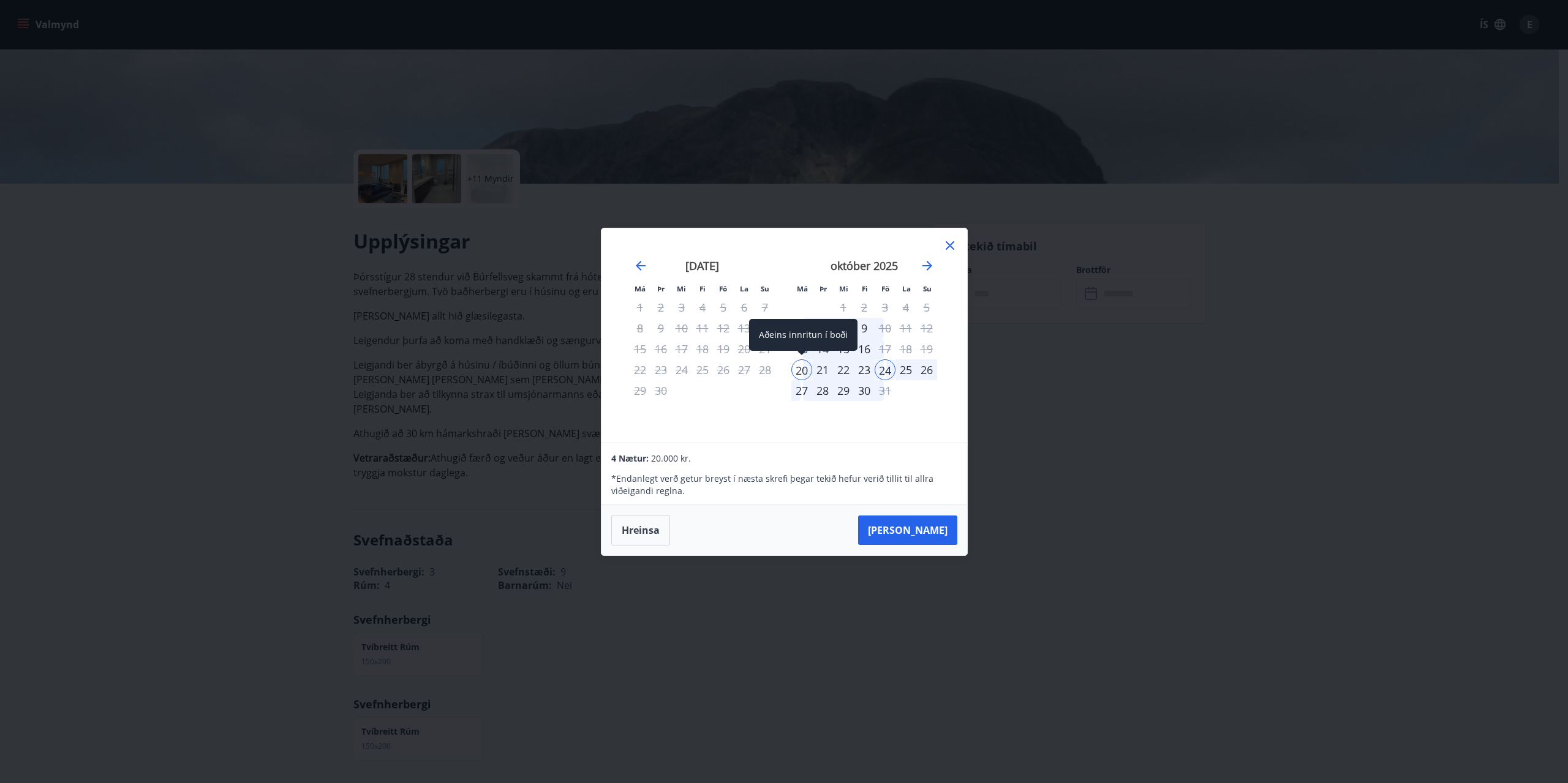
click at [802, 369] on div "20" at bounding box center [802, 369] width 21 height 21
click at [949, 239] on icon at bounding box center [950, 246] width 15 height 15
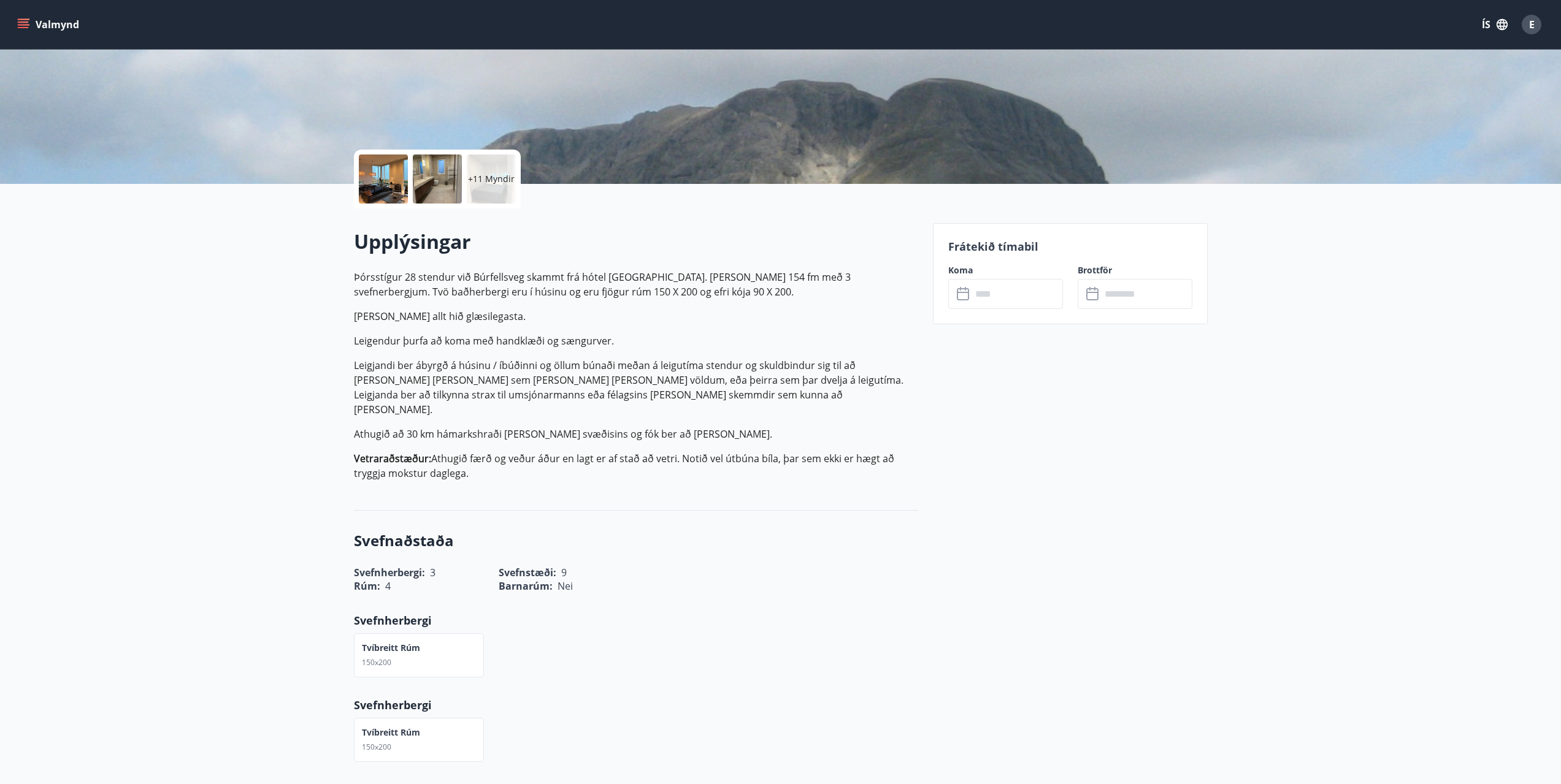
drag, startPoint x: 350, startPoint y: 276, endPoint x: 697, endPoint y: 455, distance: 390.4
click at [697, 455] on p "Vetraraðstæður: Athugið færð og veður áður en lagt er af stað að vetri. Notið v…" at bounding box center [636, 465] width 564 height 29
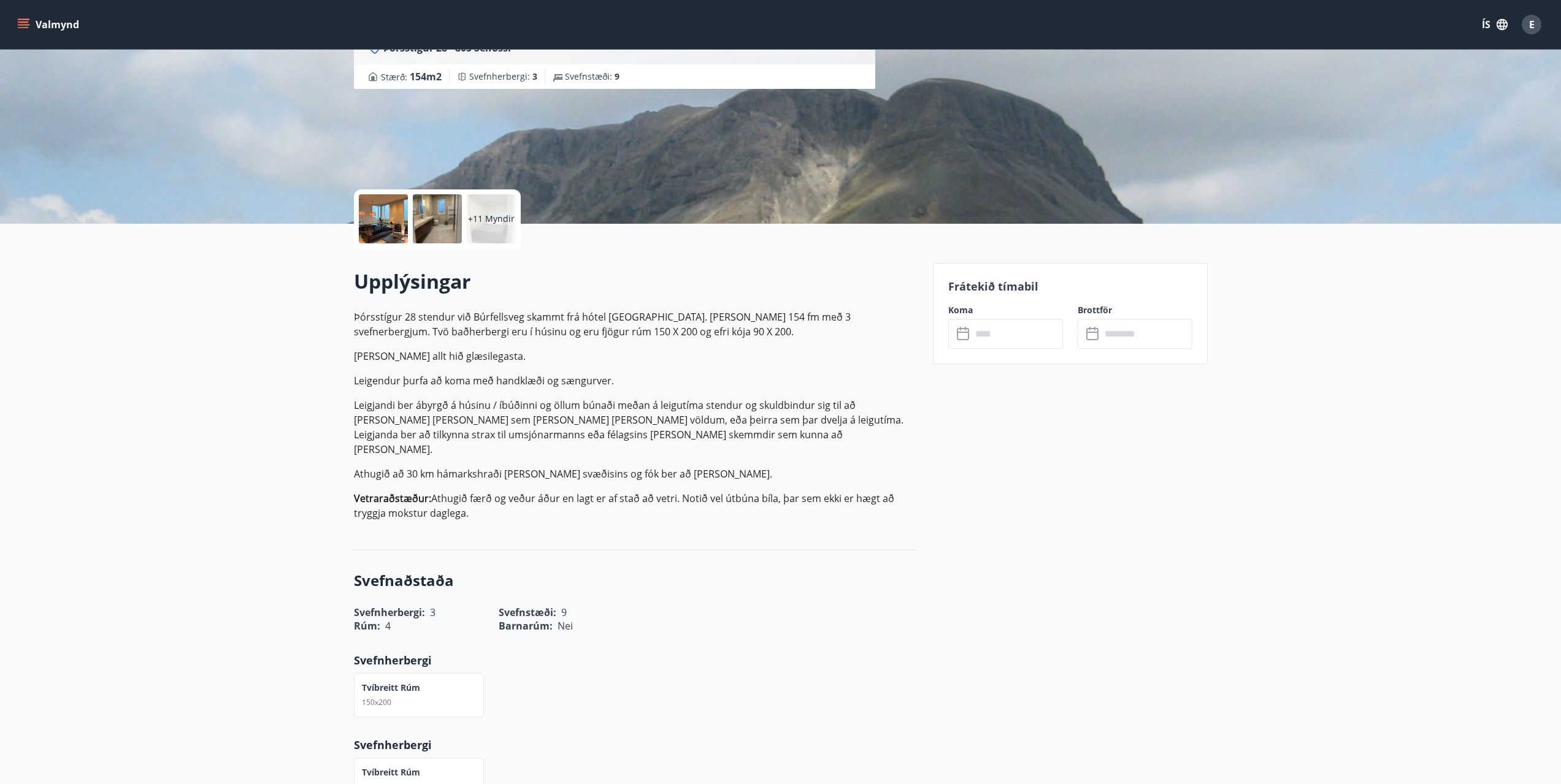
scroll to position [123, 0]
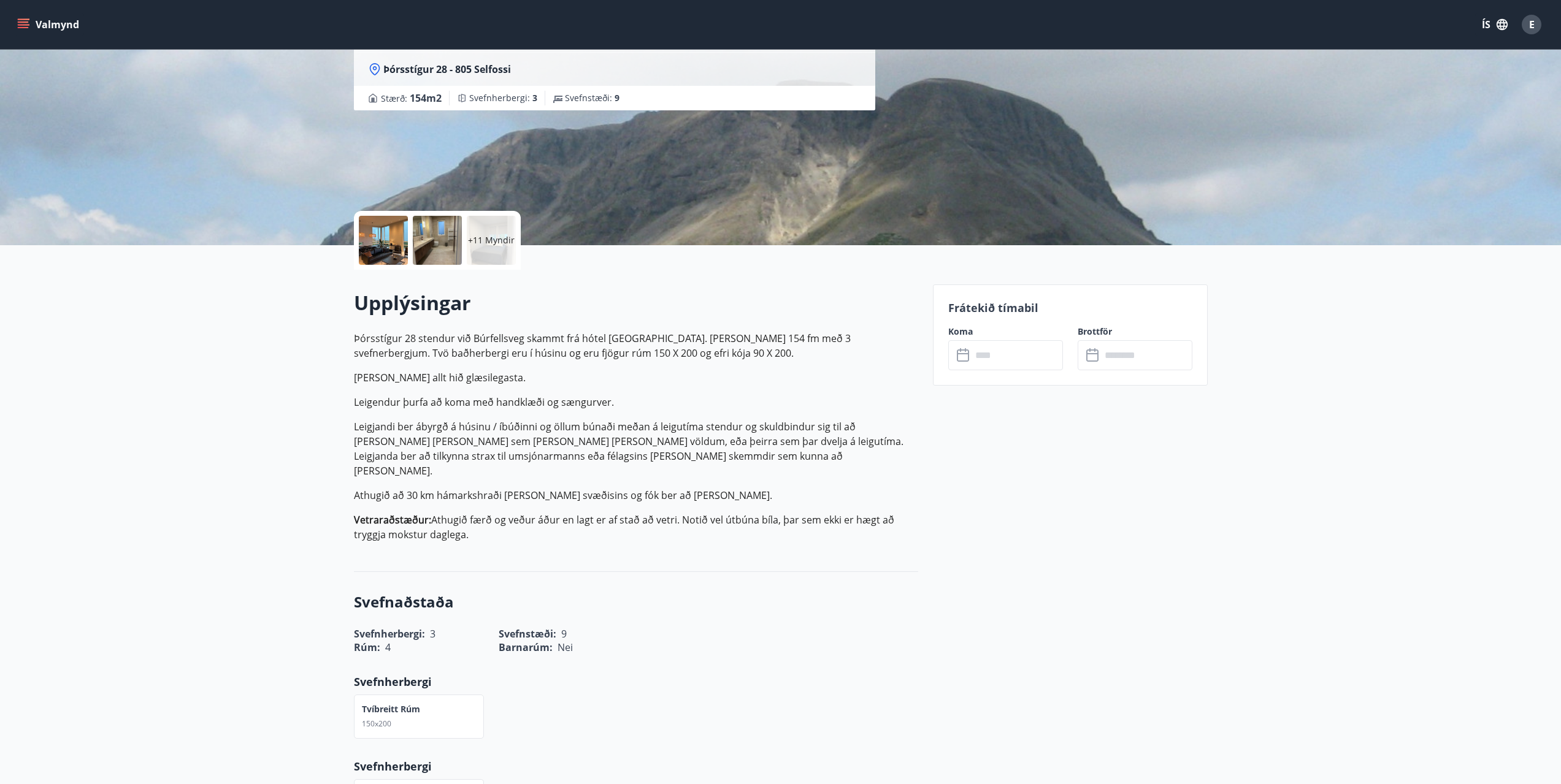
click at [1010, 363] on input "text" at bounding box center [1016, 356] width 92 height 30
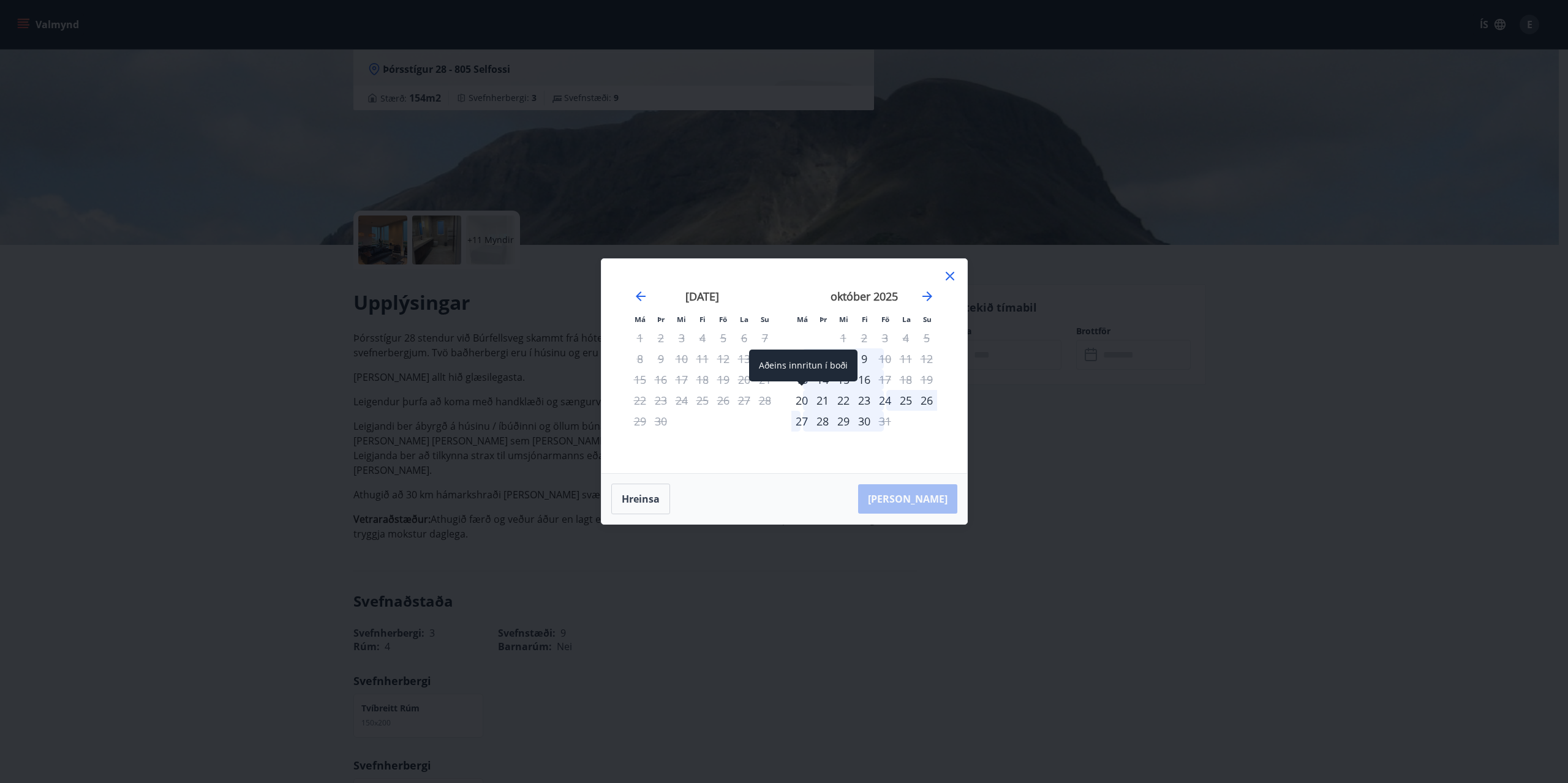
click at [802, 401] on div "20" at bounding box center [802, 400] width 21 height 21
click at [800, 416] on div "27" at bounding box center [802, 421] width 21 height 21
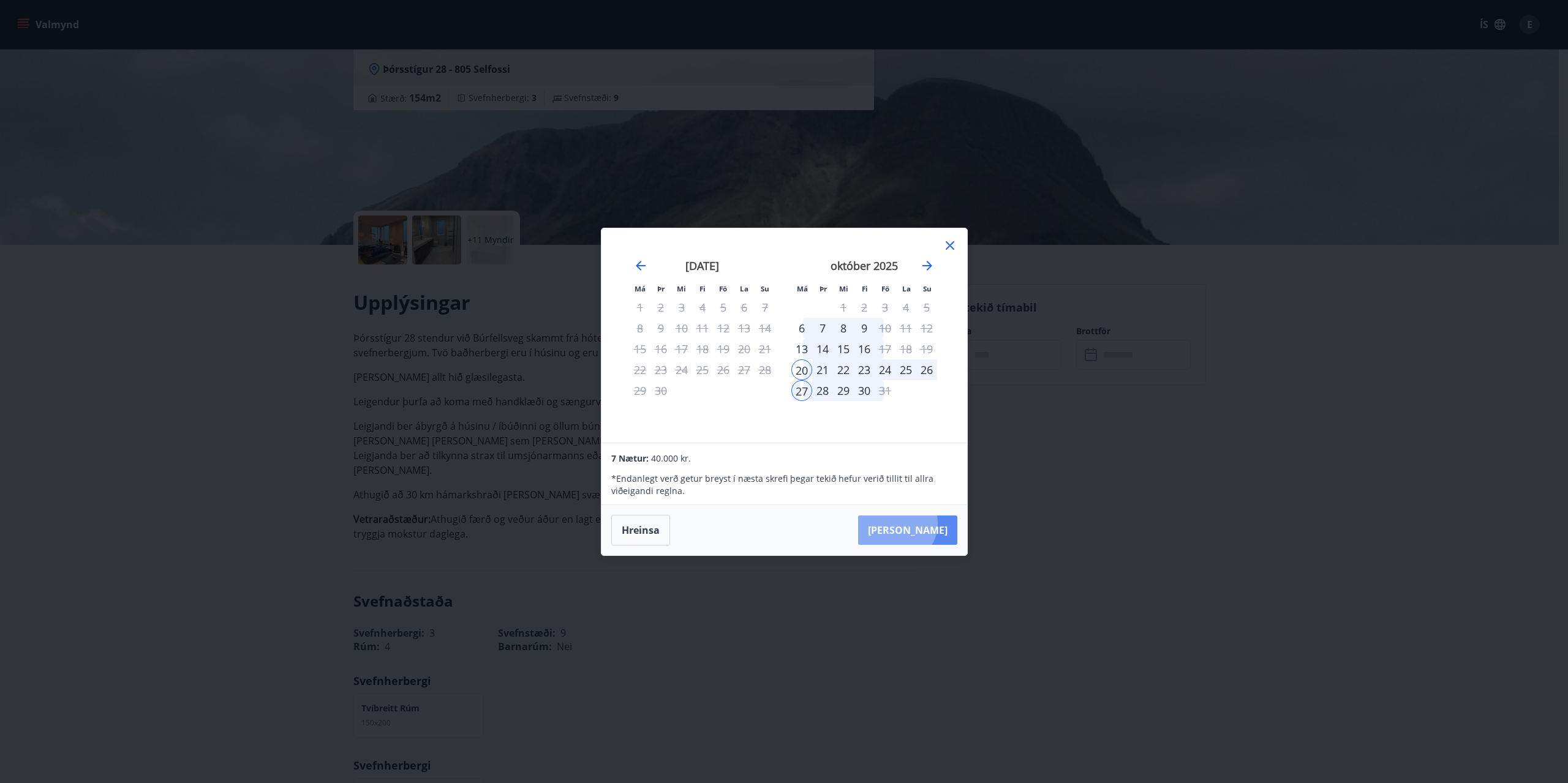
click at [933, 523] on button "[PERSON_NAME]" at bounding box center [907, 530] width 99 height 29
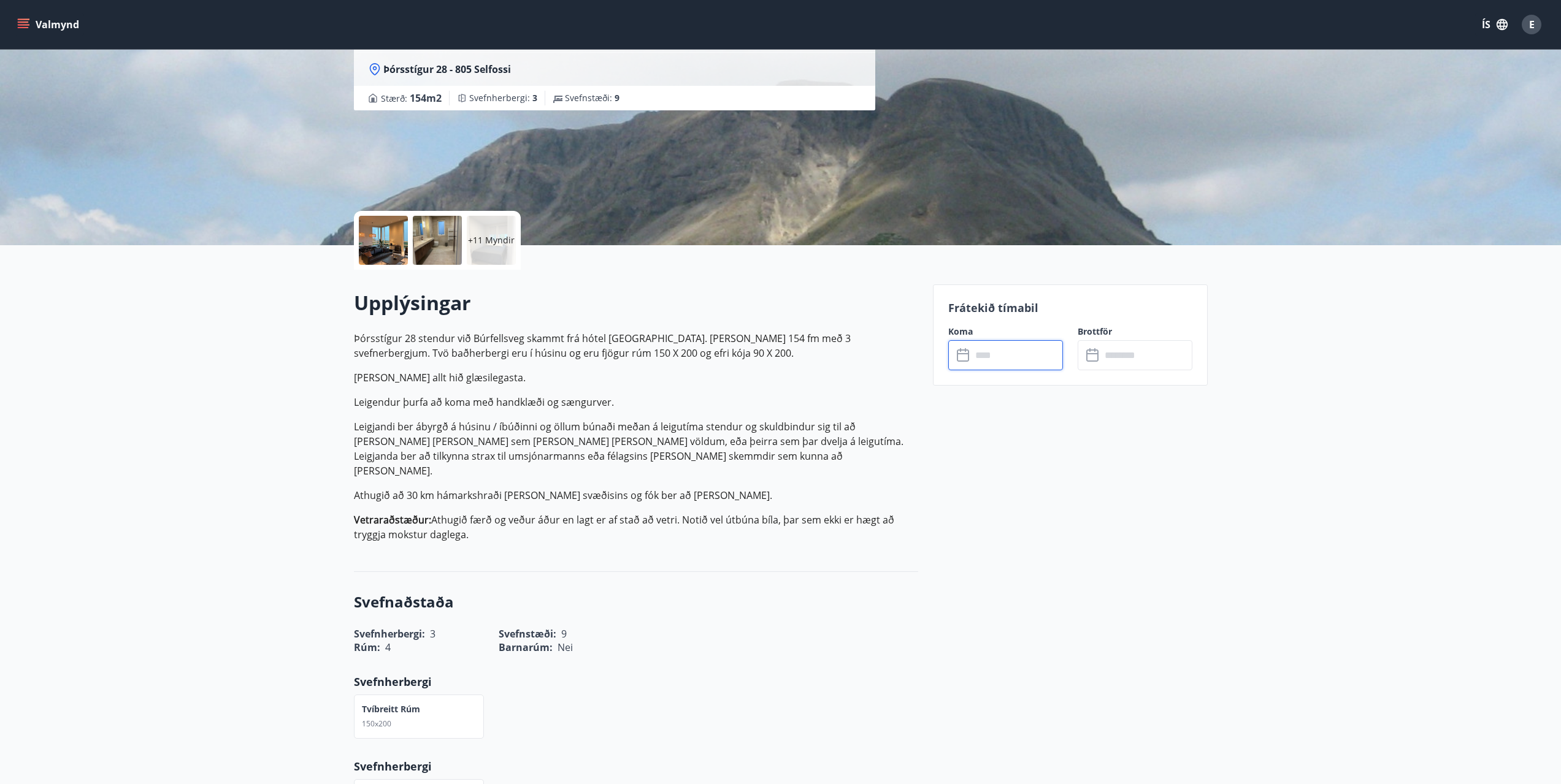
type input "******"
click at [1131, 465] on button "Greiða" at bounding box center [1135, 467] width 115 height 29
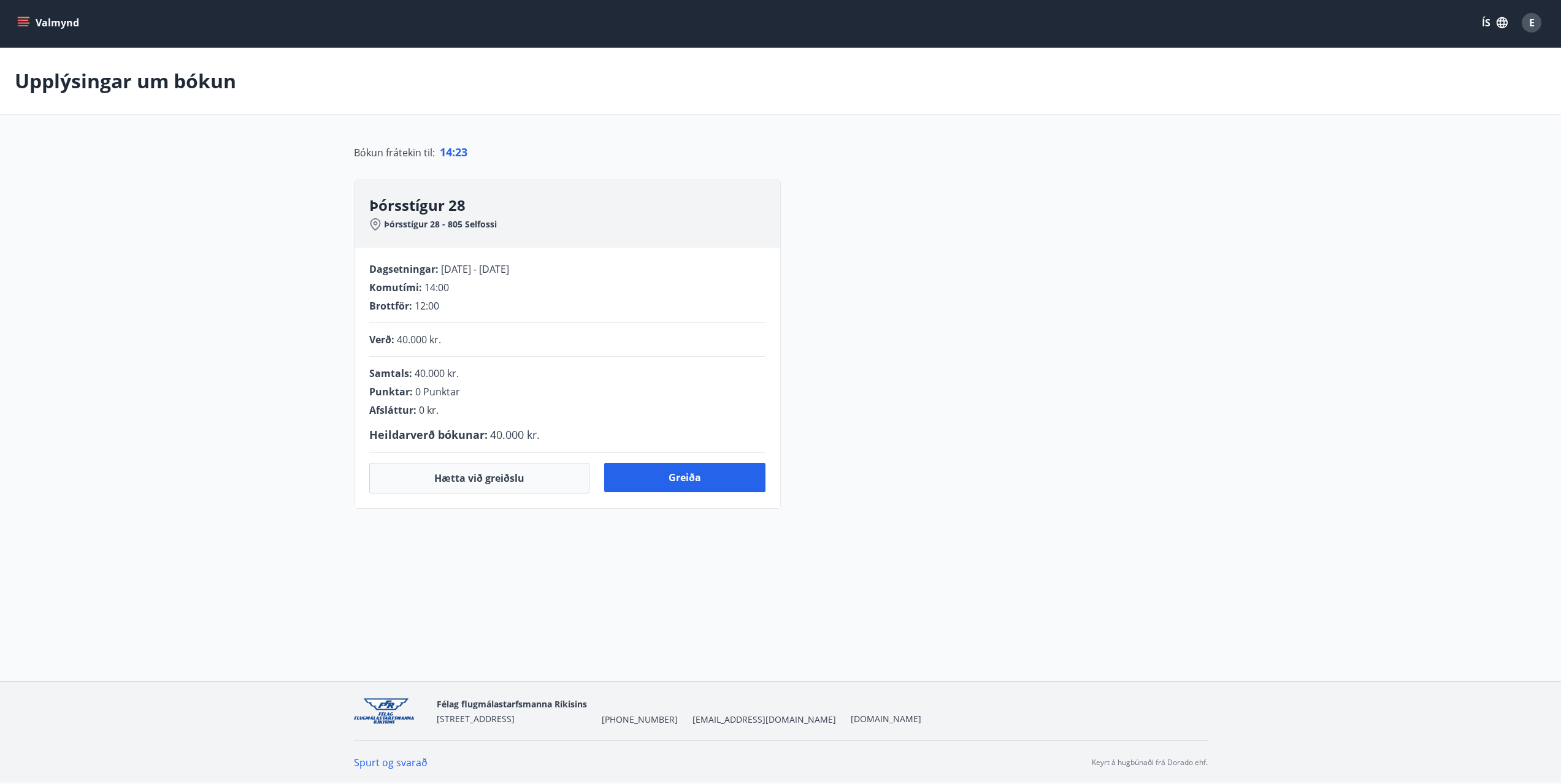
scroll to position [27, 0]
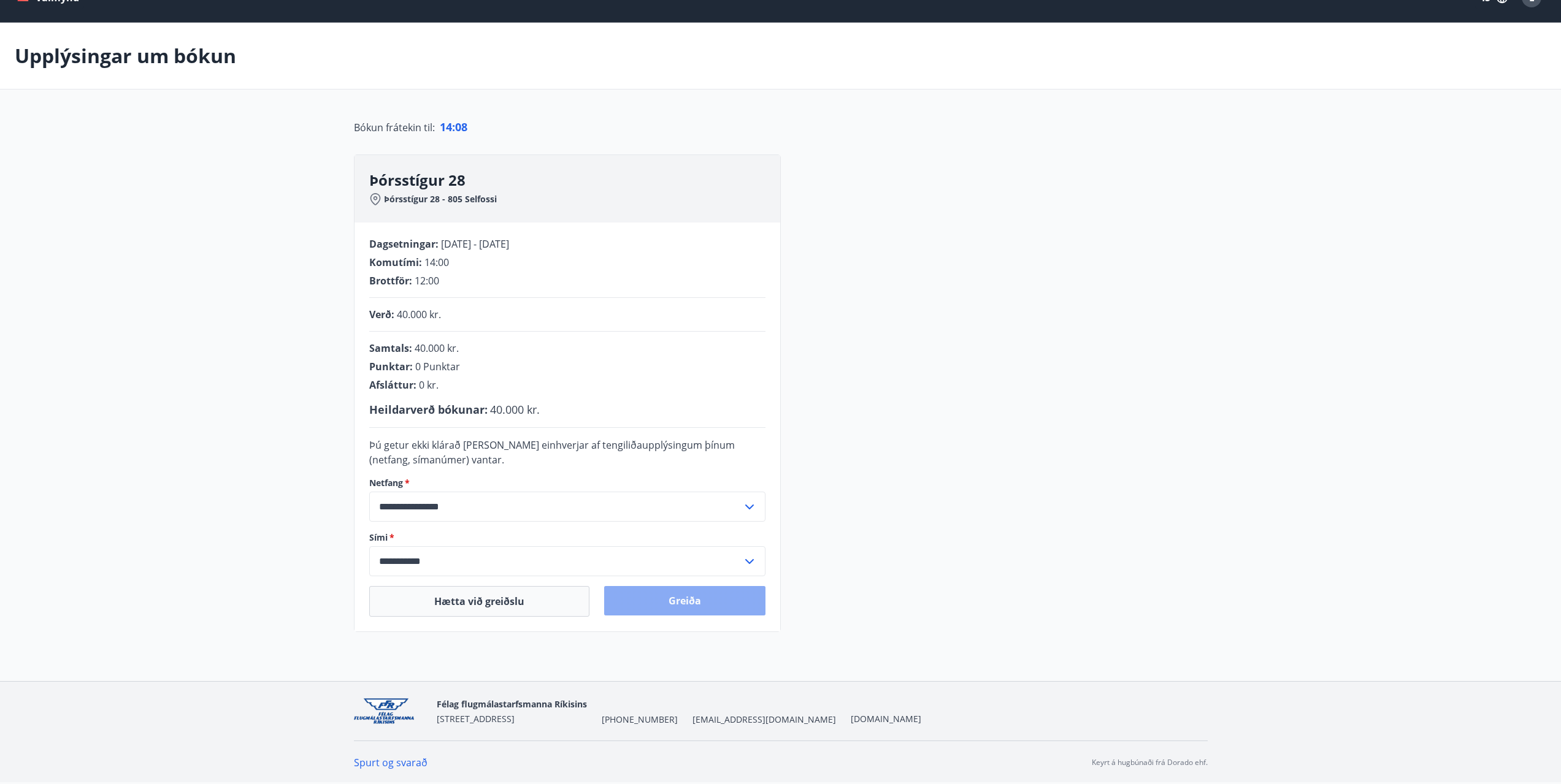
click at [665, 600] on button "Greiða" at bounding box center [684, 600] width 161 height 29
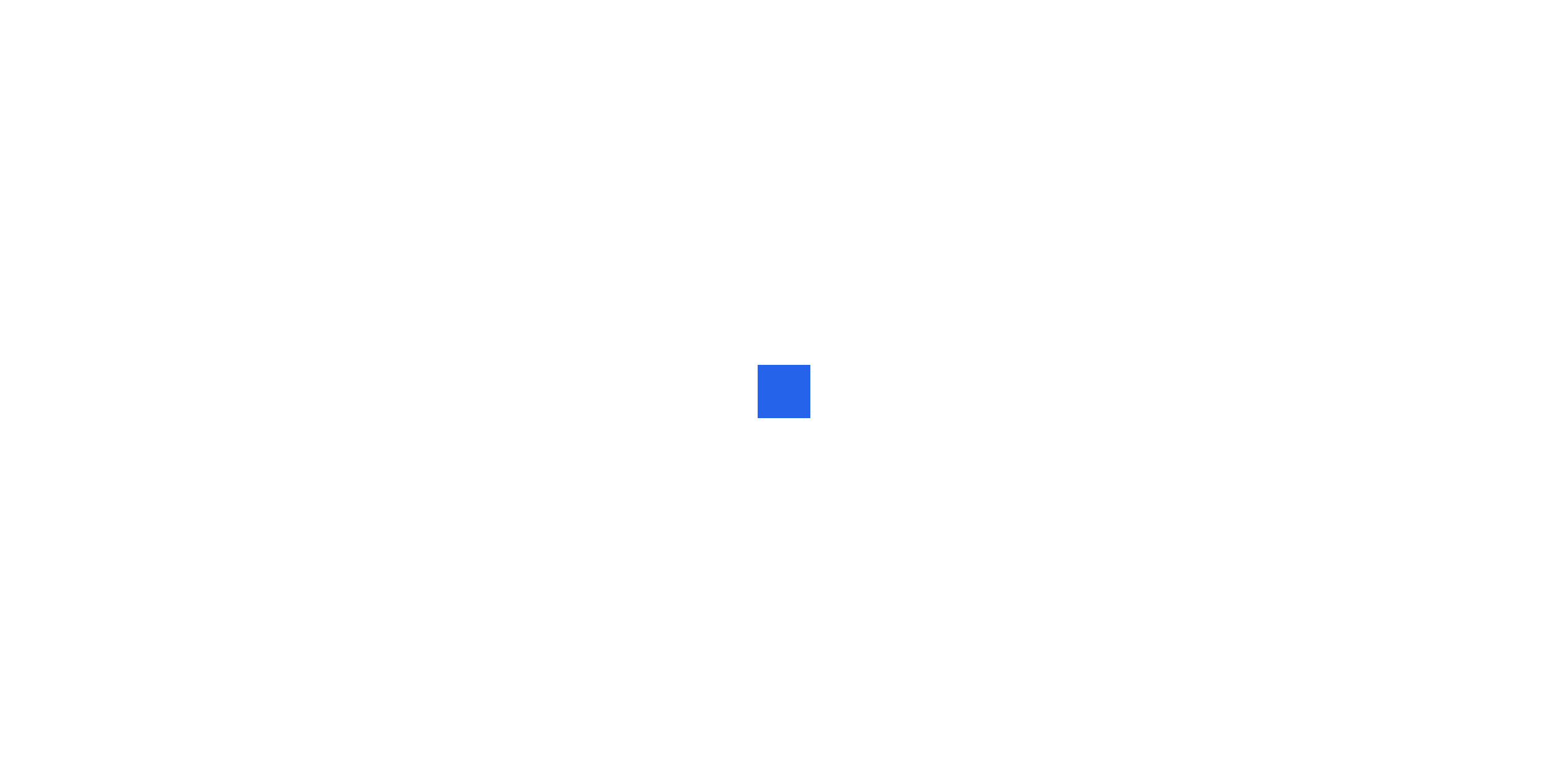
click at [690, 334] on div at bounding box center [784, 391] width 1568 height 783
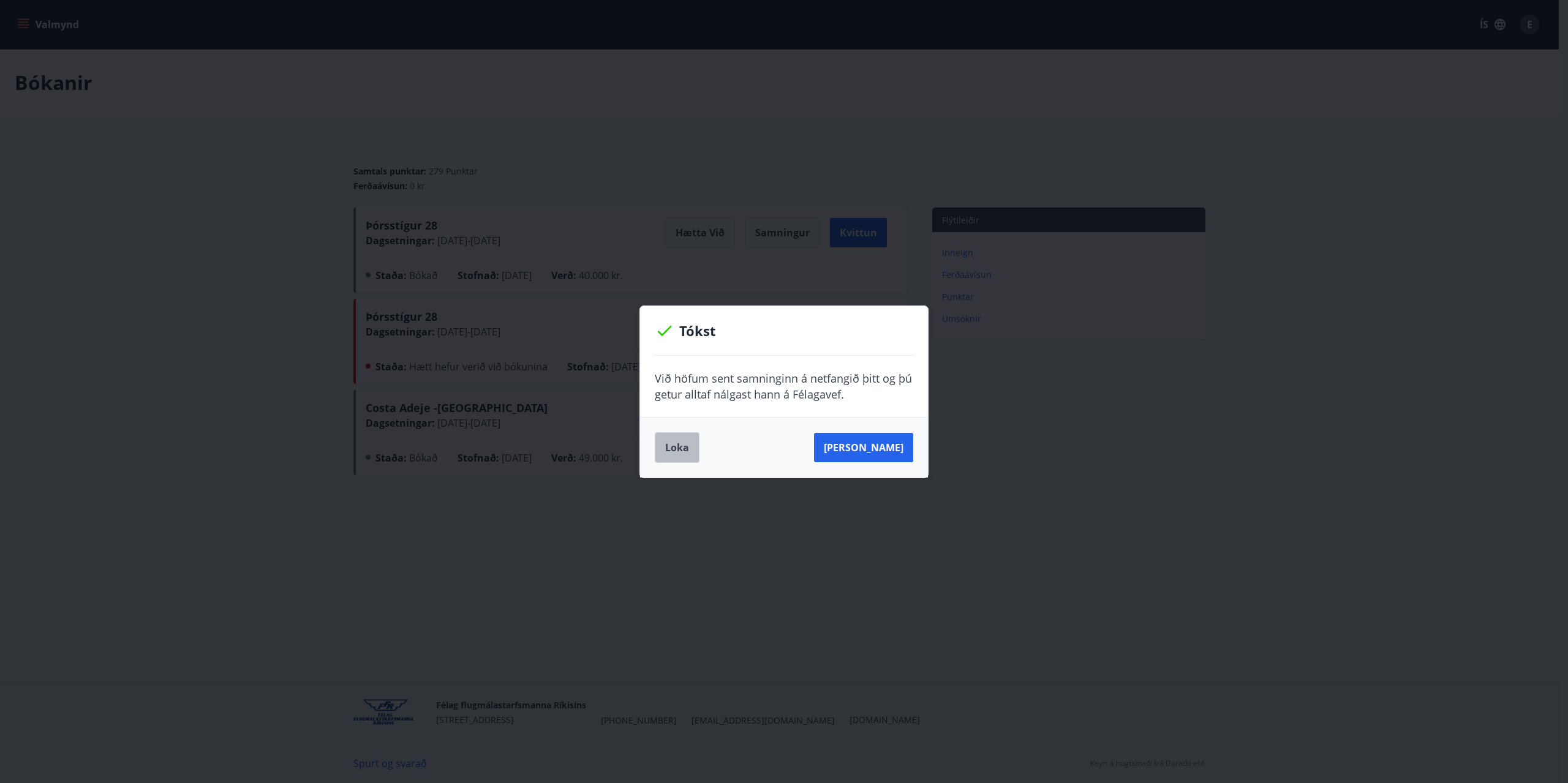
click at [676, 450] on button "Loka" at bounding box center [677, 448] width 44 height 30
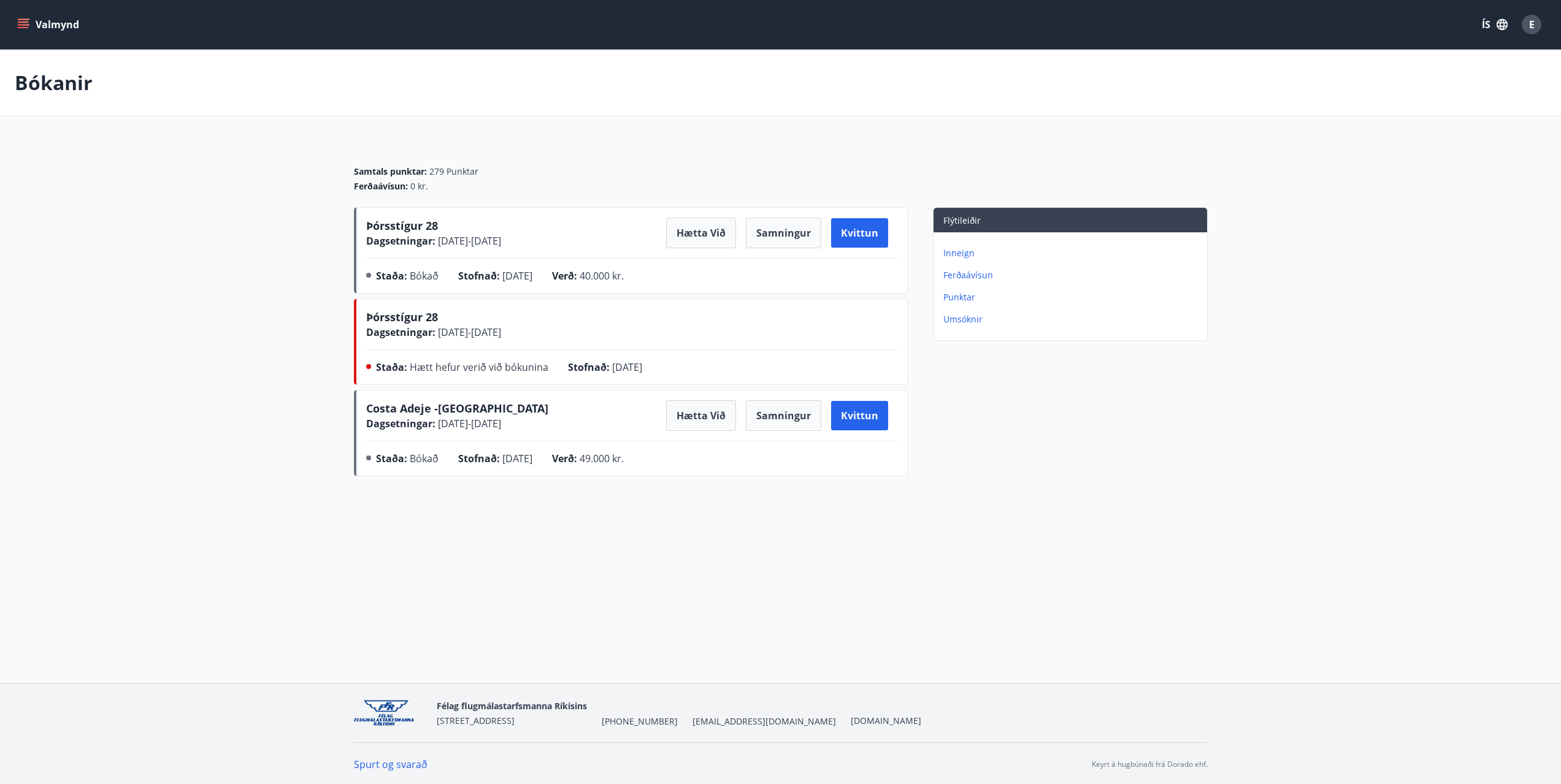
click at [1103, 441] on div "Flýtileiðir Inneign Ferðaávísun Punktar Umsóknir" at bounding box center [1058, 344] width 299 height 275
click at [1123, 451] on div "Flýtileiðir Inneign Ferðaávísun Punktar Umsóknir" at bounding box center [1058, 344] width 299 height 275
click at [997, 87] on div "Bókanir" at bounding box center [780, 83] width 1561 height 67
click at [991, 88] on div "Bókanir" at bounding box center [780, 83] width 1561 height 67
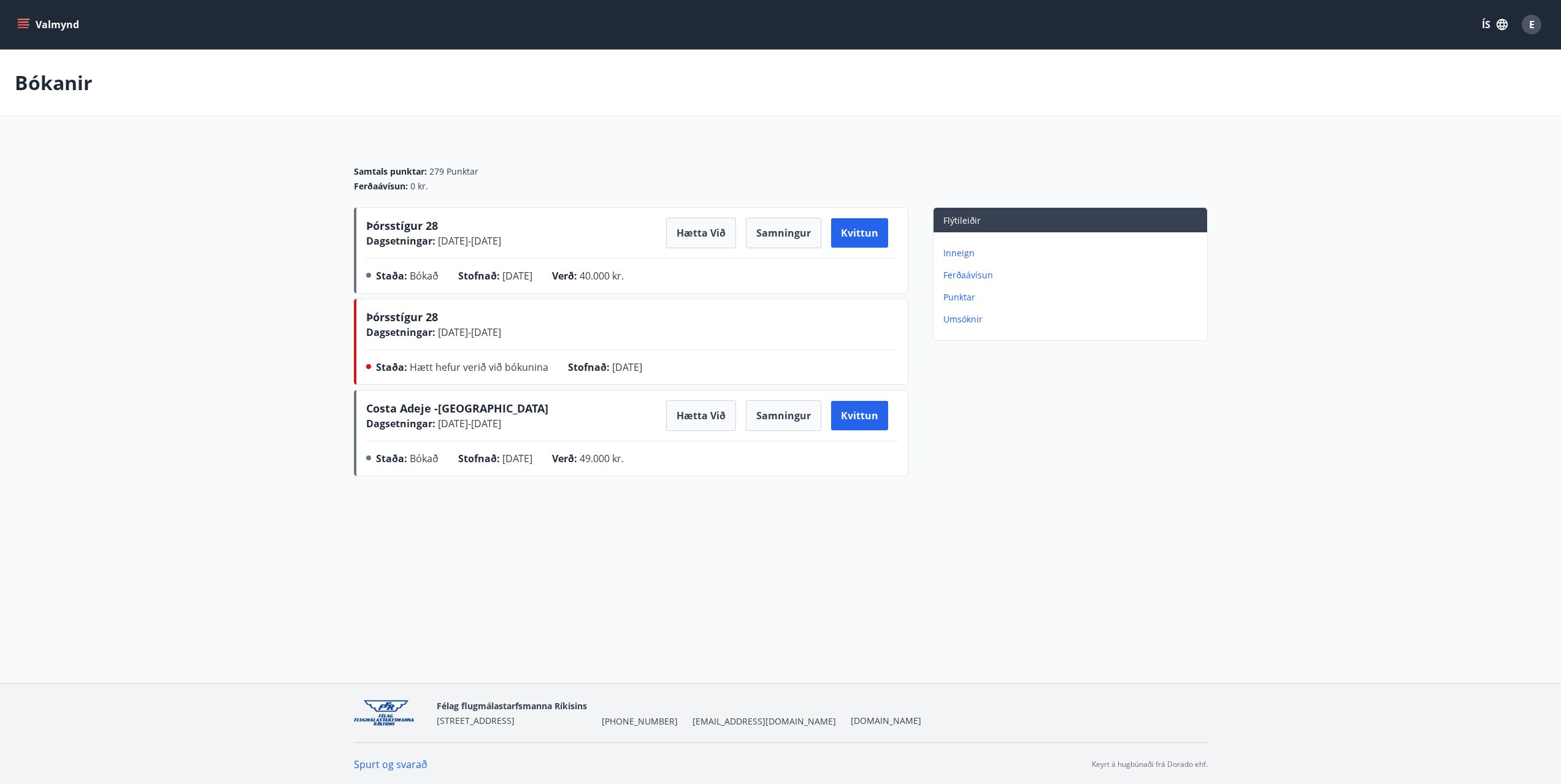
click at [991, 87] on div "Bókanir" at bounding box center [780, 83] width 1561 height 67
